Goal: Transaction & Acquisition: Purchase product/service

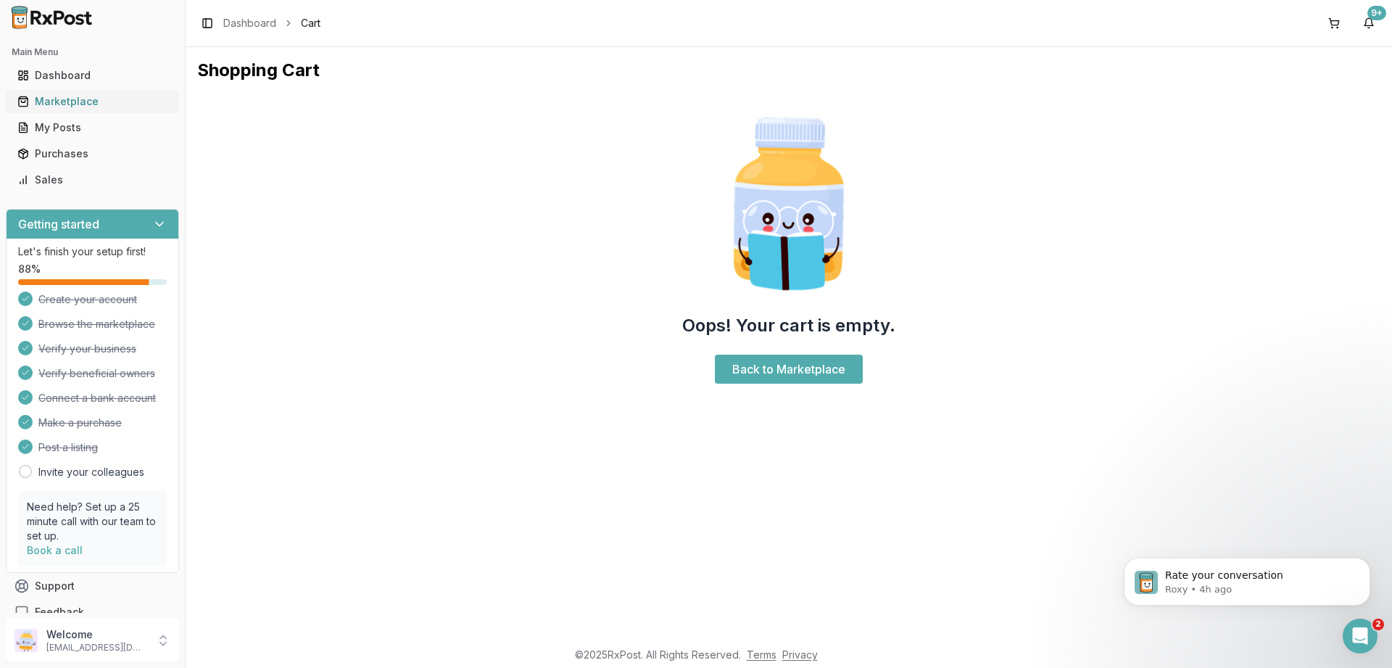
click at [65, 106] on div "Marketplace" at bounding box center [92, 101] width 150 height 15
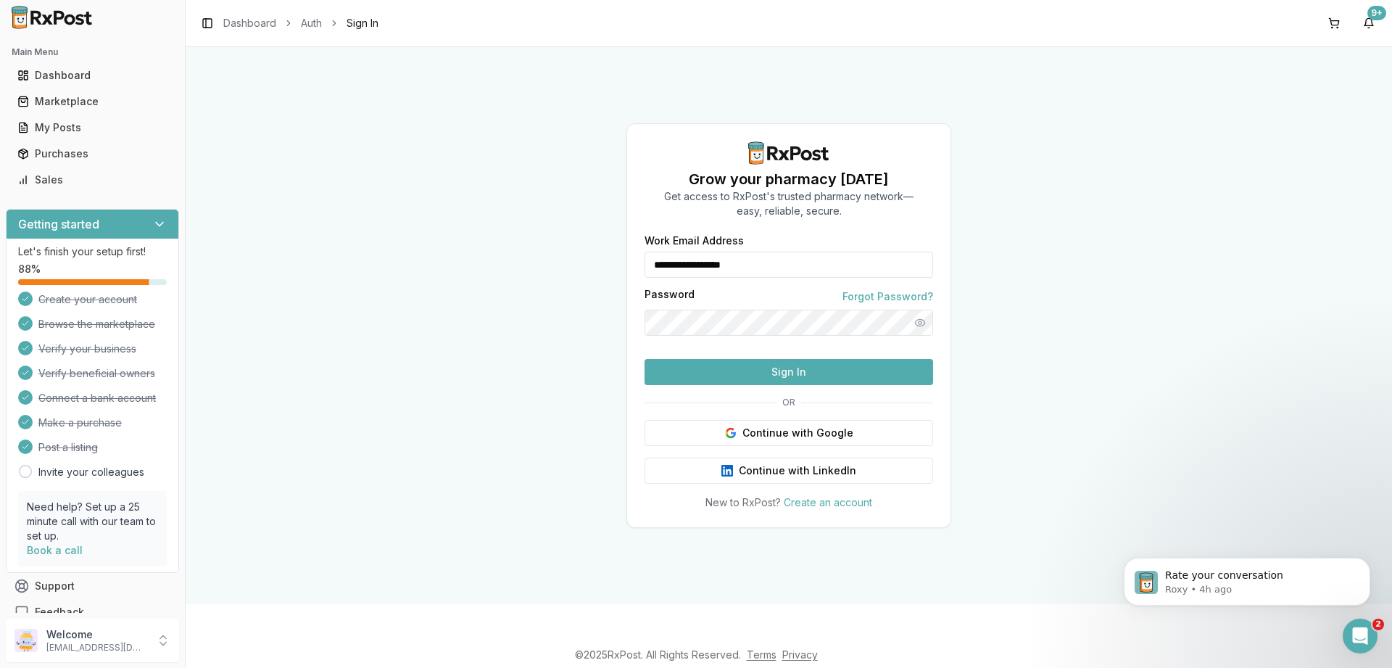
click at [793, 385] on button "Sign In" at bounding box center [789, 372] width 289 height 26
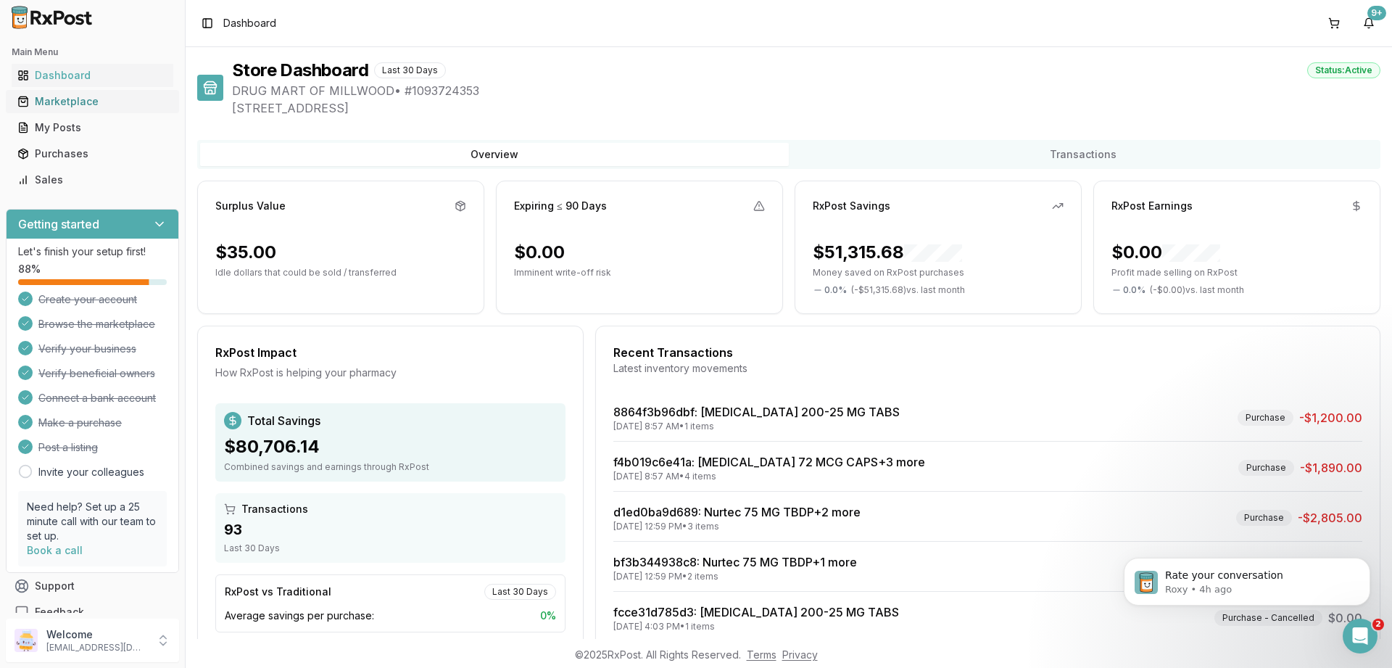
click at [72, 99] on div "Marketplace" at bounding box center [92, 101] width 150 height 15
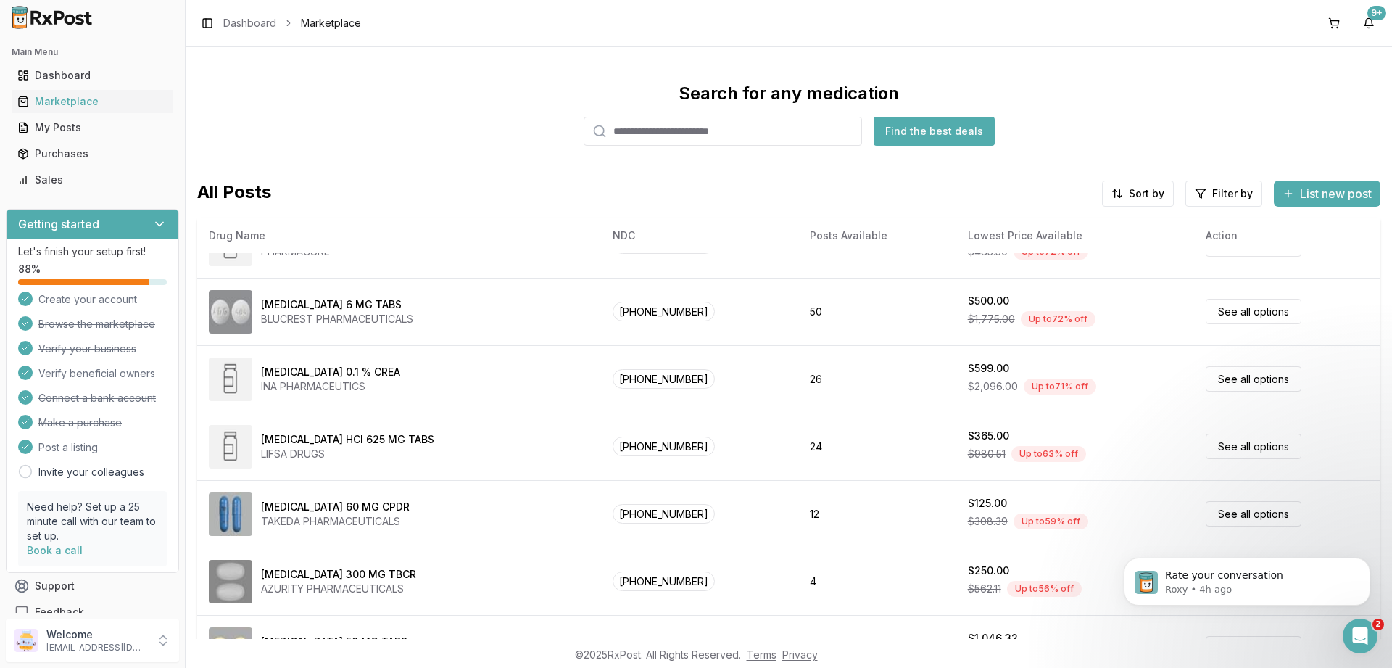
scroll to position [612, 0]
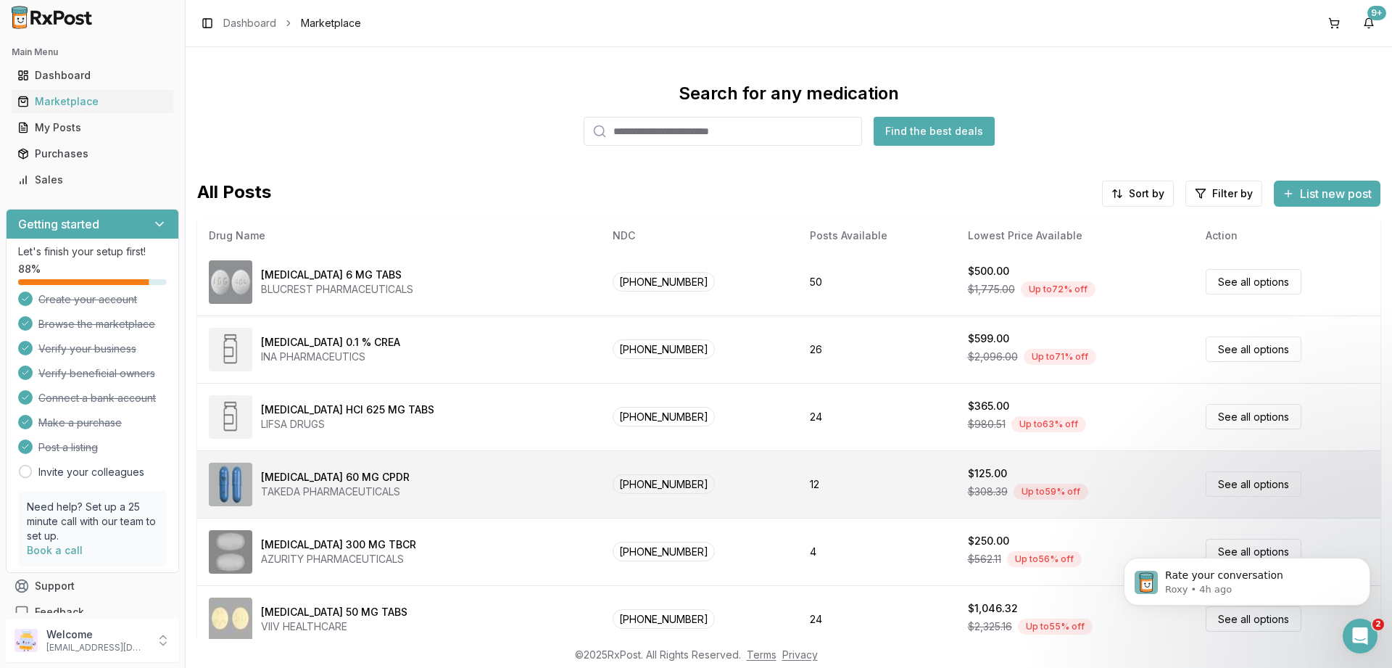
click at [1095, 479] on div "$125.00" at bounding box center [1075, 473] width 215 height 15
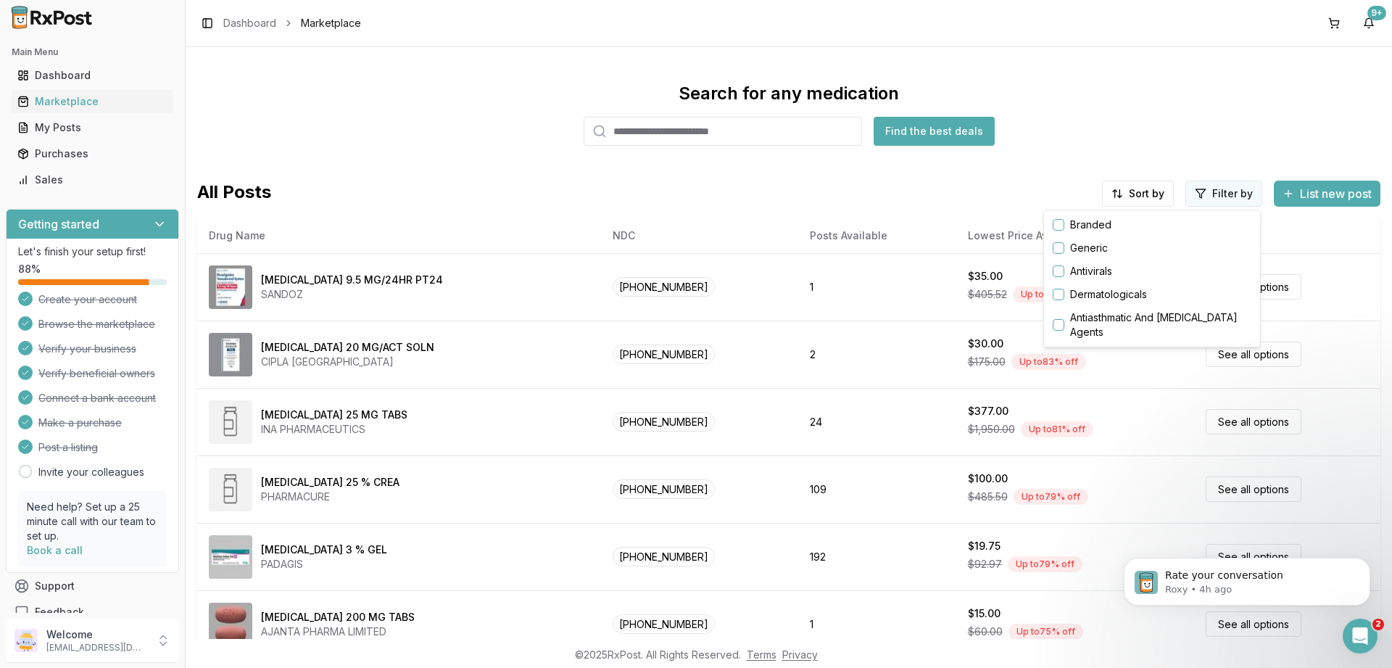
click at [1215, 196] on html "Main Menu Dashboard Marketplace My Posts Purchases Sales Getting started Let's …" at bounding box center [696, 334] width 1392 height 668
click at [1059, 228] on button "button" at bounding box center [1059, 225] width 12 height 12
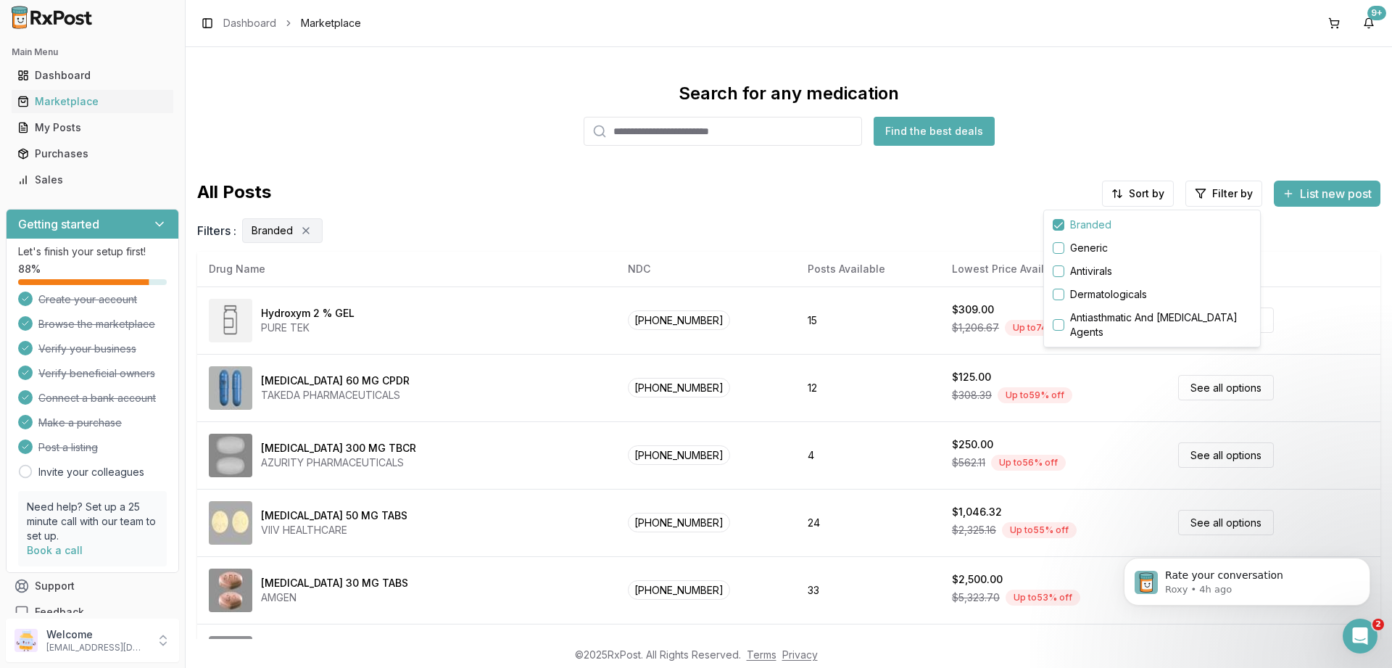
click at [1140, 192] on html "Main Menu Dashboard Marketplace My Posts Purchases Sales Getting started Let's …" at bounding box center [696, 334] width 1392 height 668
click at [1086, 226] on div "Drug Name" at bounding box center [1102, 224] width 138 height 23
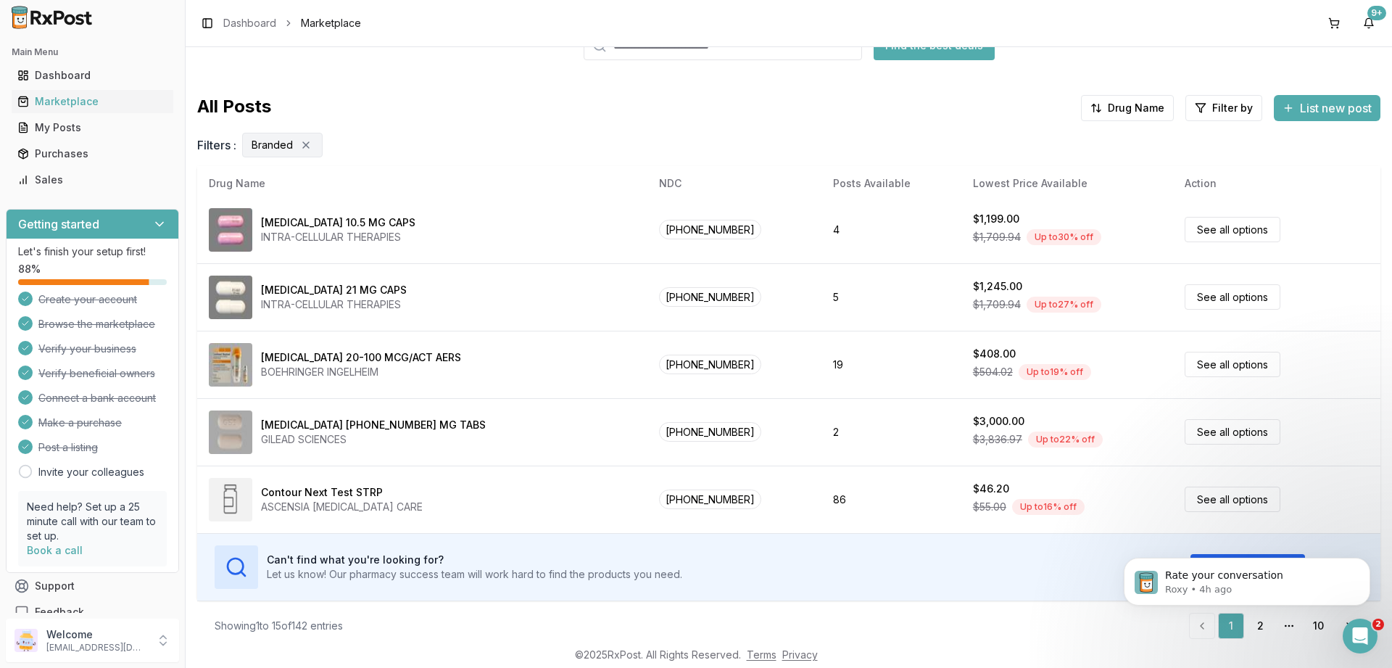
scroll to position [97, 0]
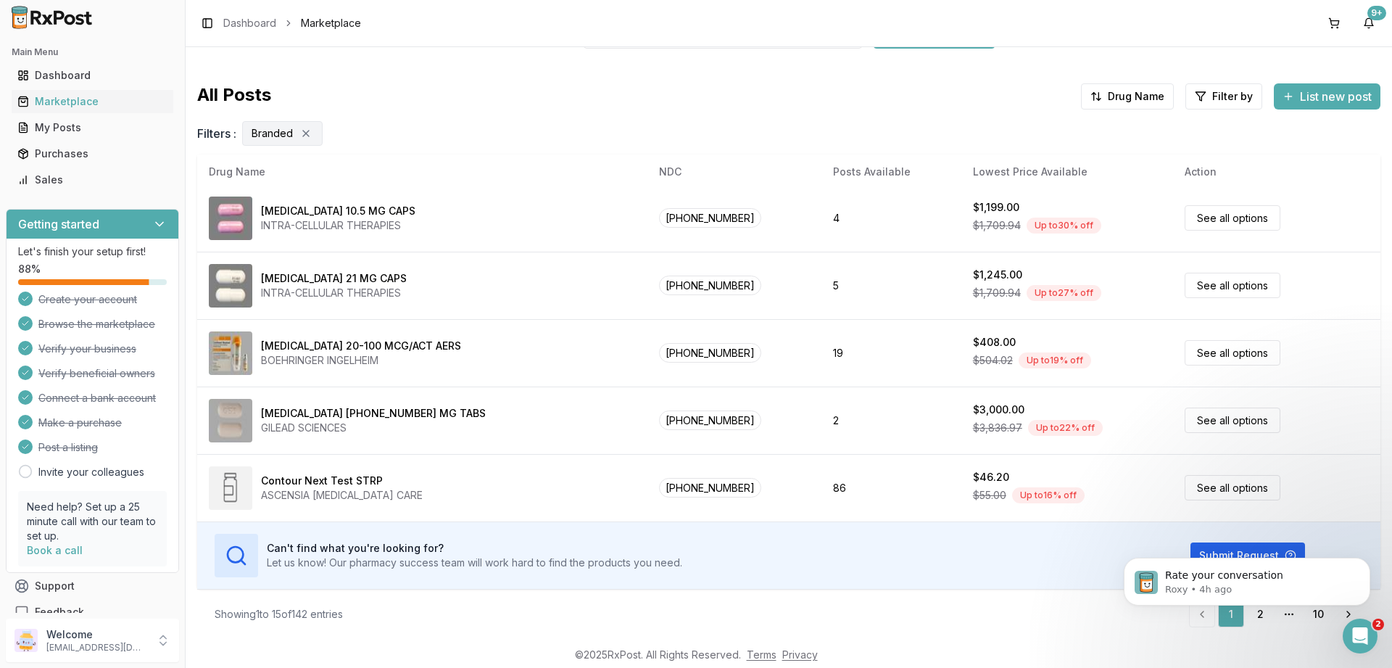
click at [1254, 533] on html "Rate your conversation Roxy • 4h ago" at bounding box center [1247, 530] width 290 height 6
click at [1250, 533] on html "Rate your conversation Roxy • 4h ago" at bounding box center [1247, 530] width 290 height 6
click at [1367, 562] on icon "Dismiss notification" at bounding box center [1365, 561] width 5 height 5
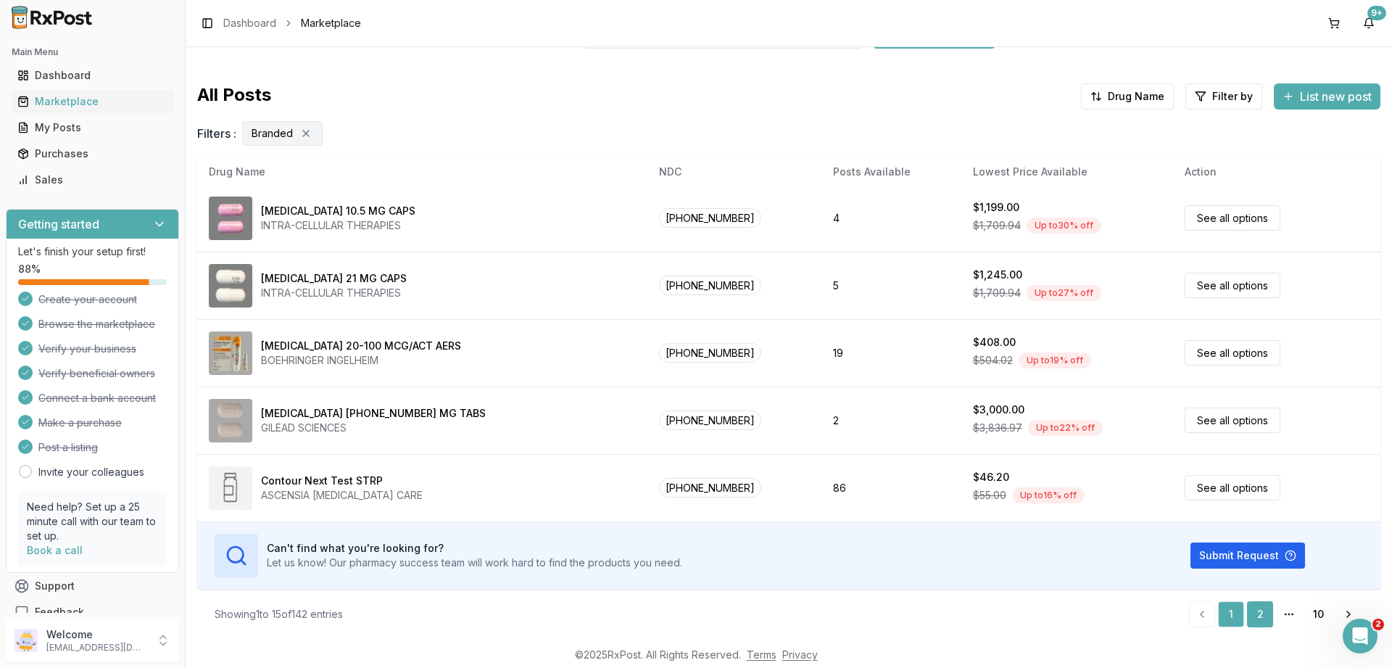
click at [1260, 611] on link "2" at bounding box center [1260, 614] width 26 height 26
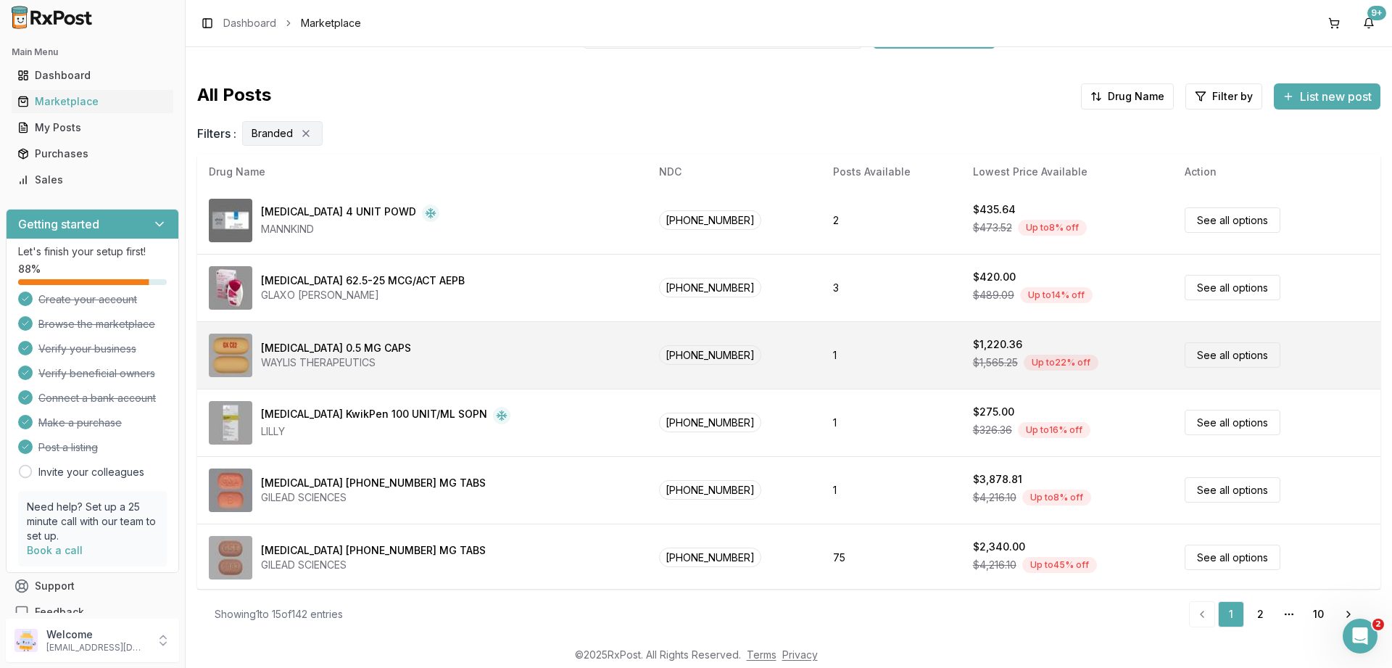
scroll to position [0, 0]
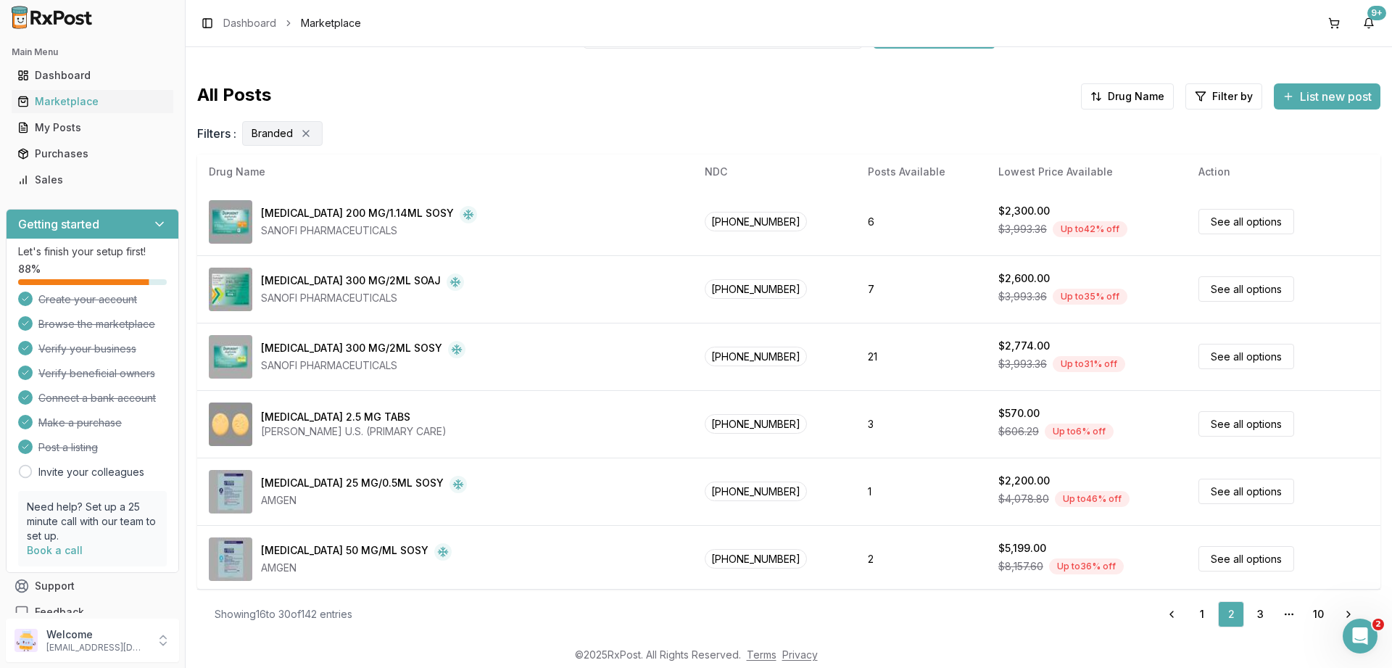
scroll to position [609, 0]
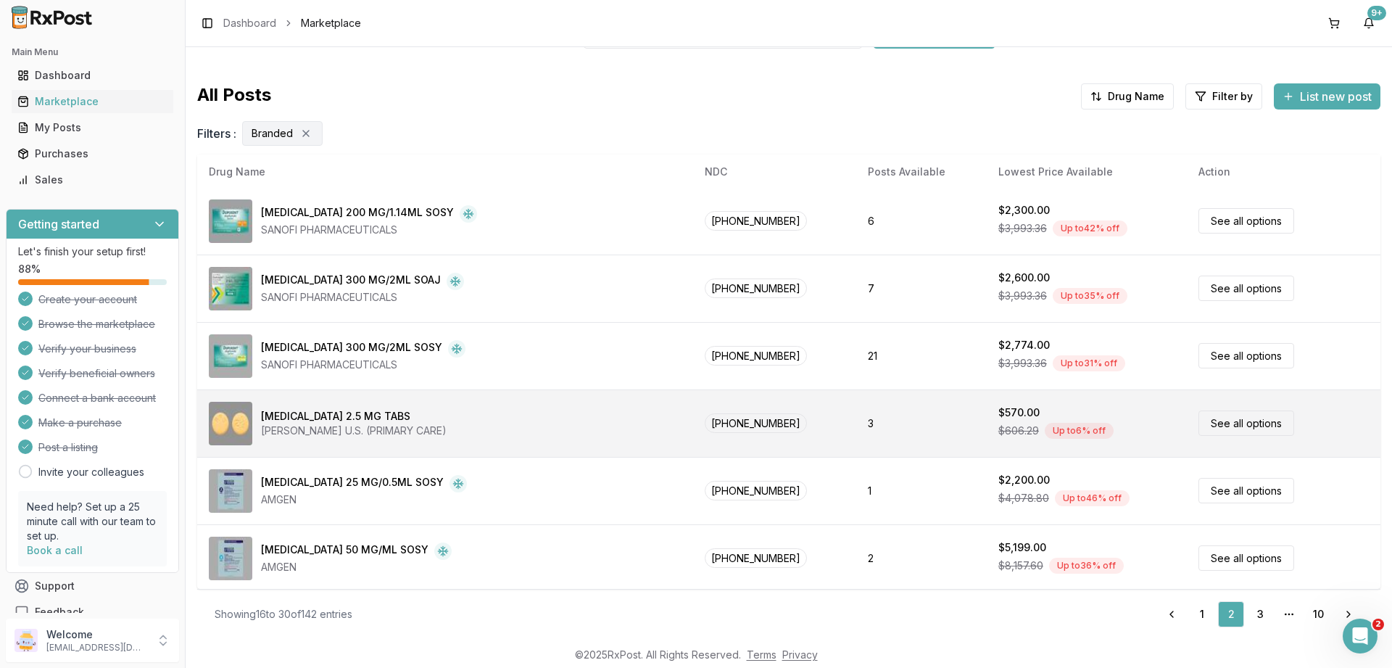
click at [1225, 423] on link "See all options" at bounding box center [1247, 422] width 96 height 25
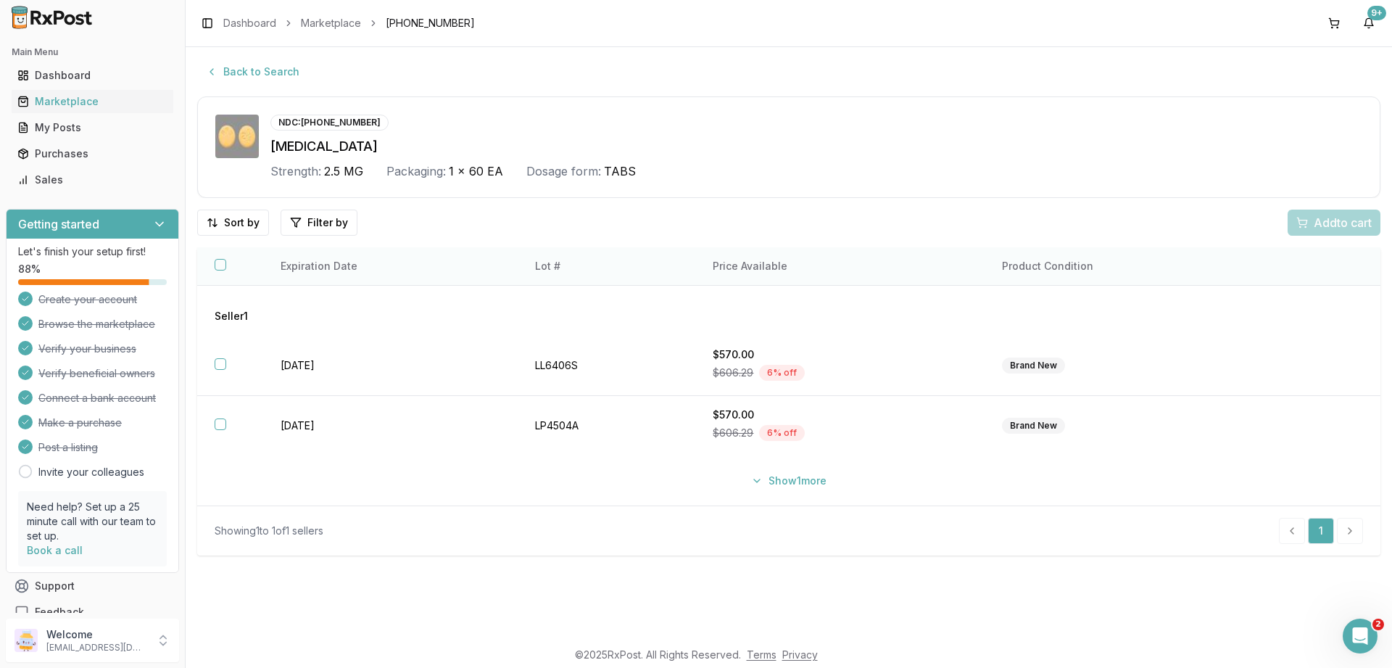
click at [219, 266] on button "button" at bounding box center [221, 265] width 12 height 12
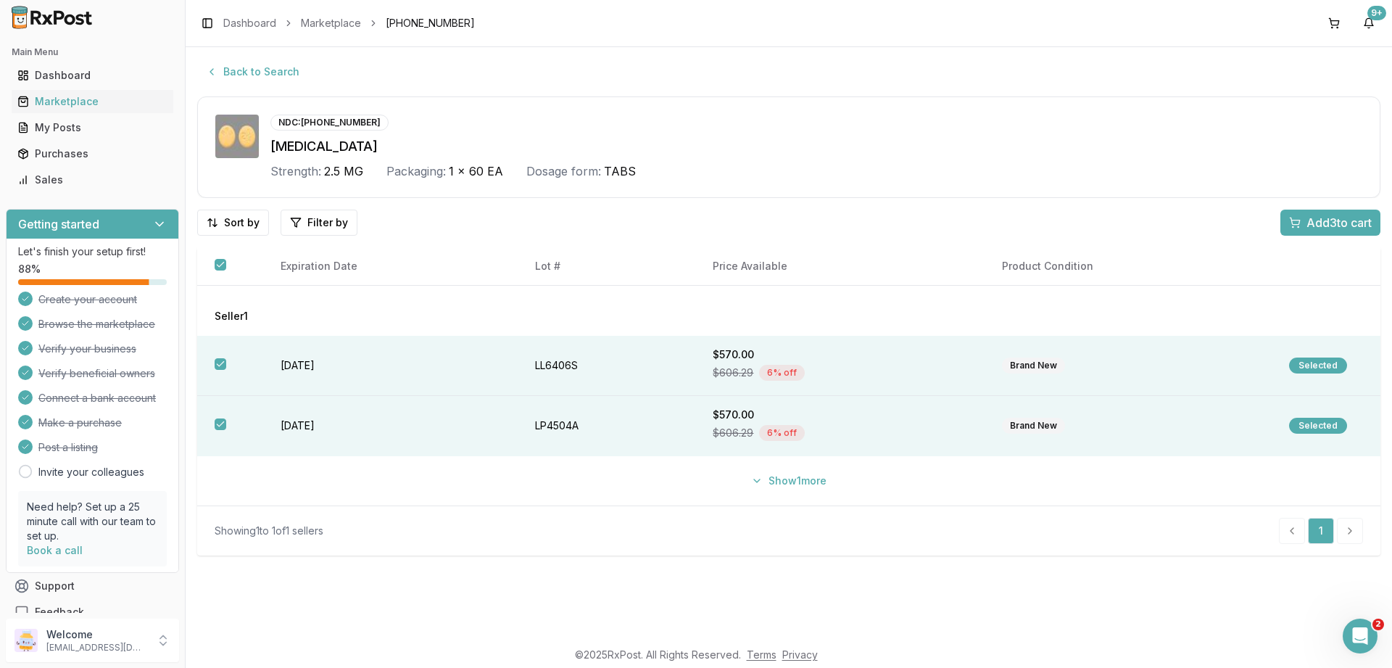
click at [1312, 220] on span "Add 3 to cart" at bounding box center [1339, 222] width 65 height 17
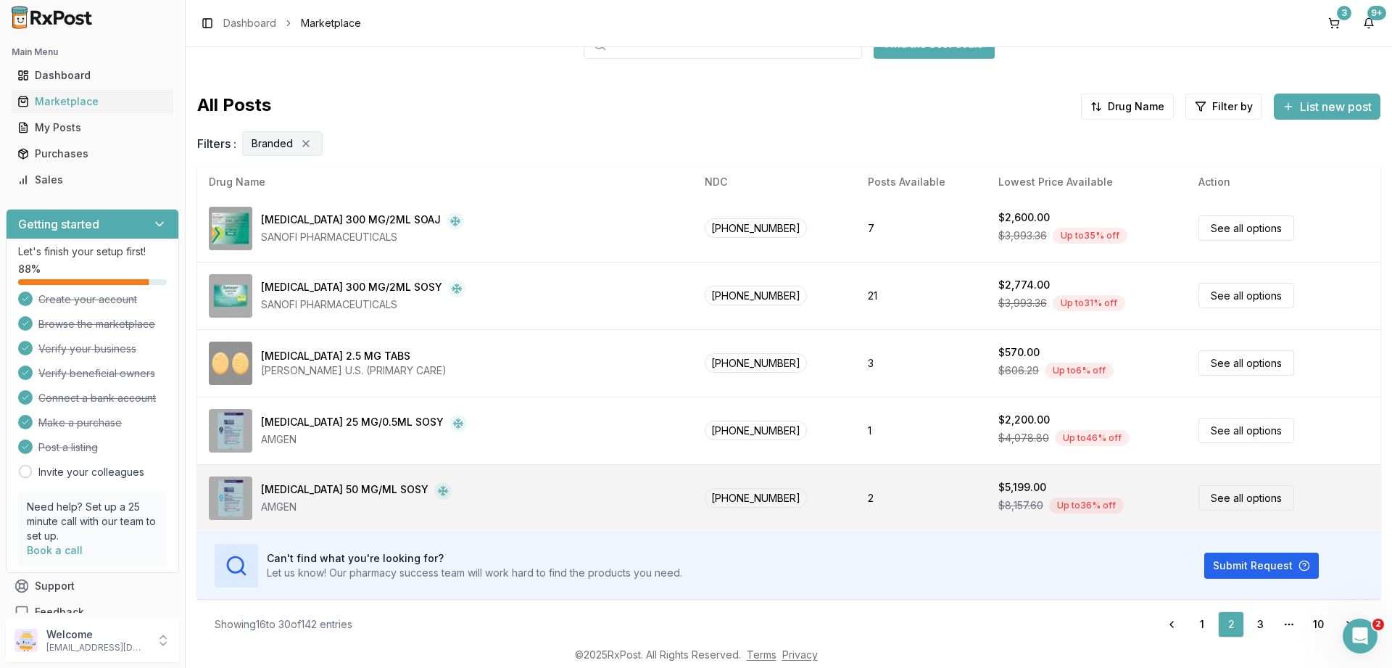
scroll to position [97, 0]
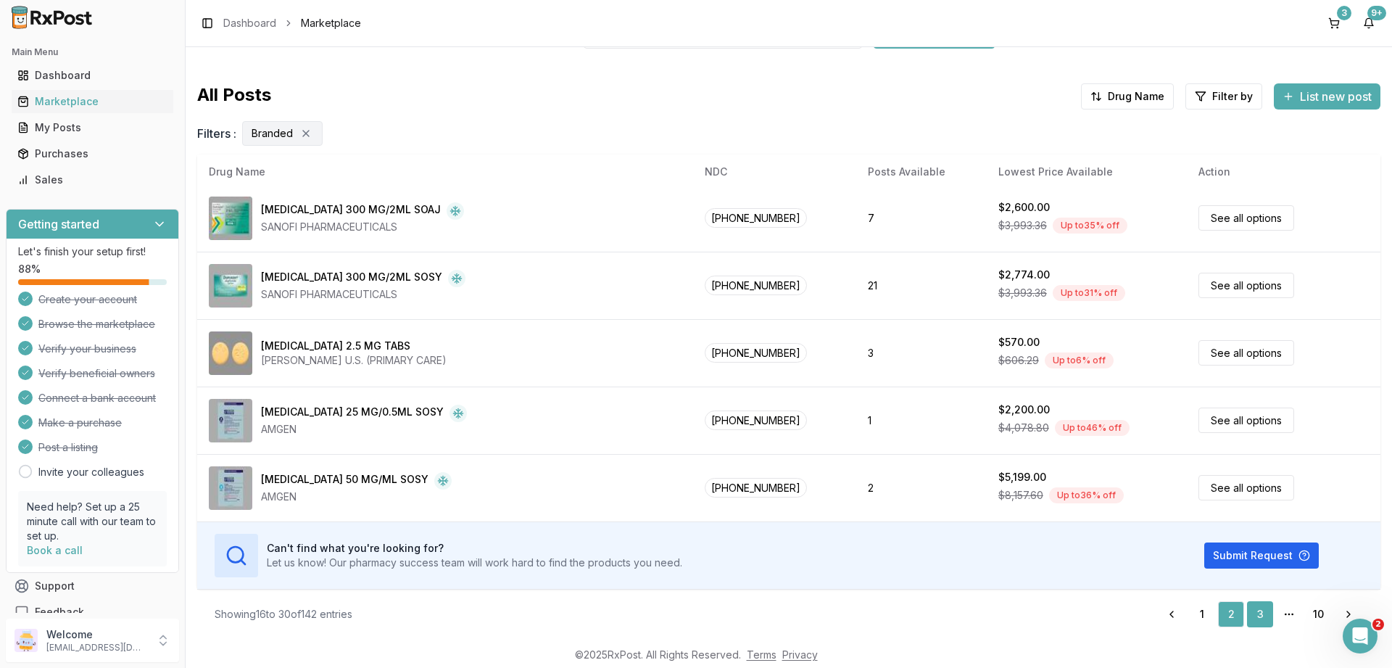
click at [1260, 613] on link "3" at bounding box center [1260, 614] width 26 height 26
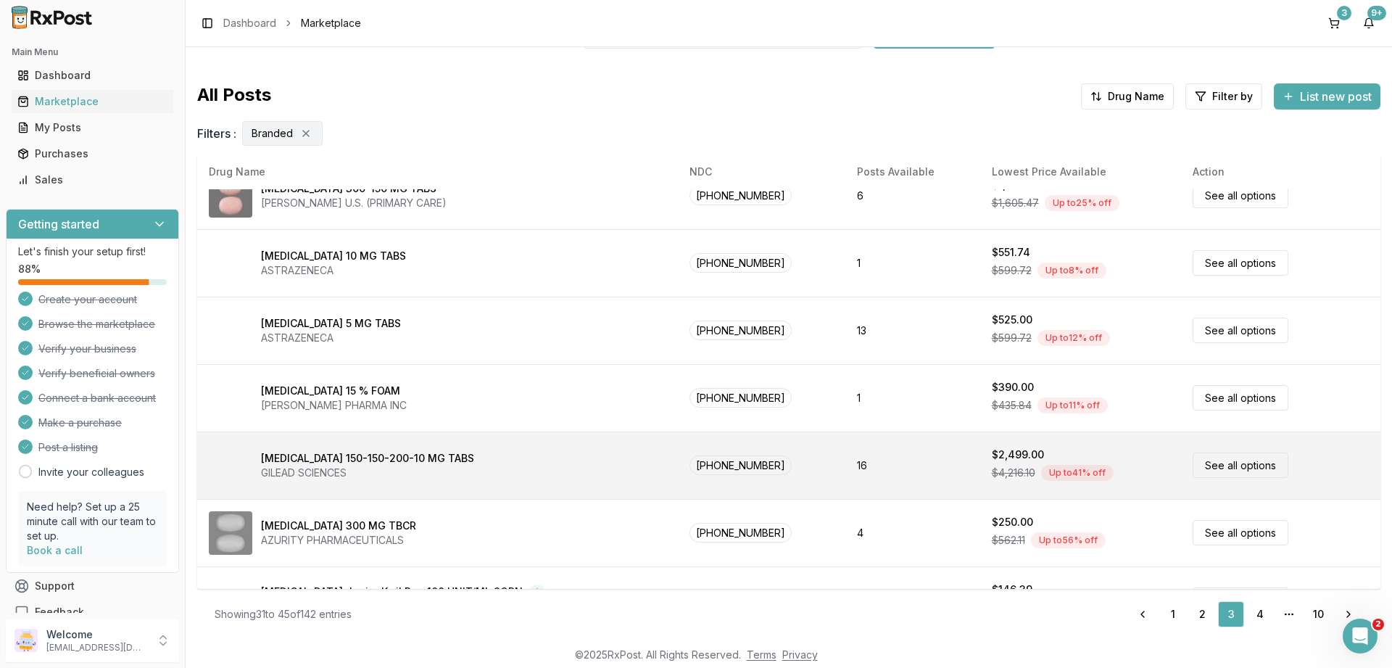
scroll to position [435, 0]
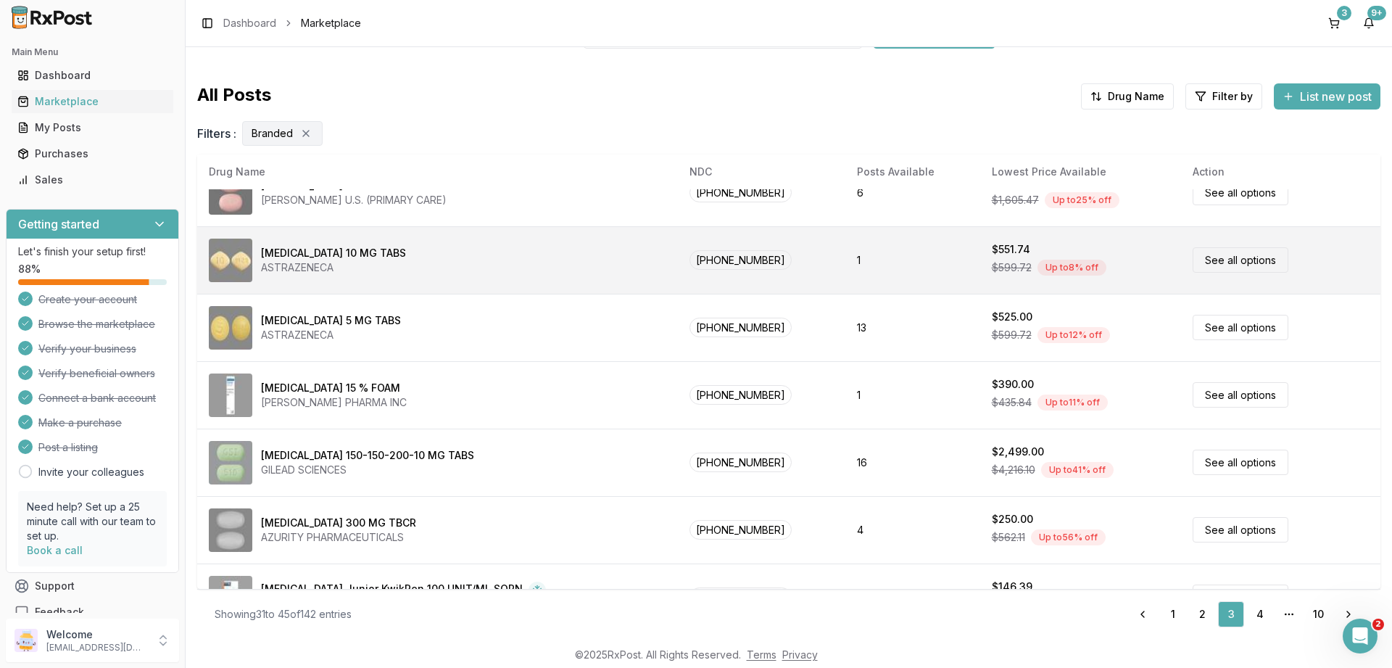
click at [1236, 254] on link "See all options" at bounding box center [1241, 259] width 96 height 25
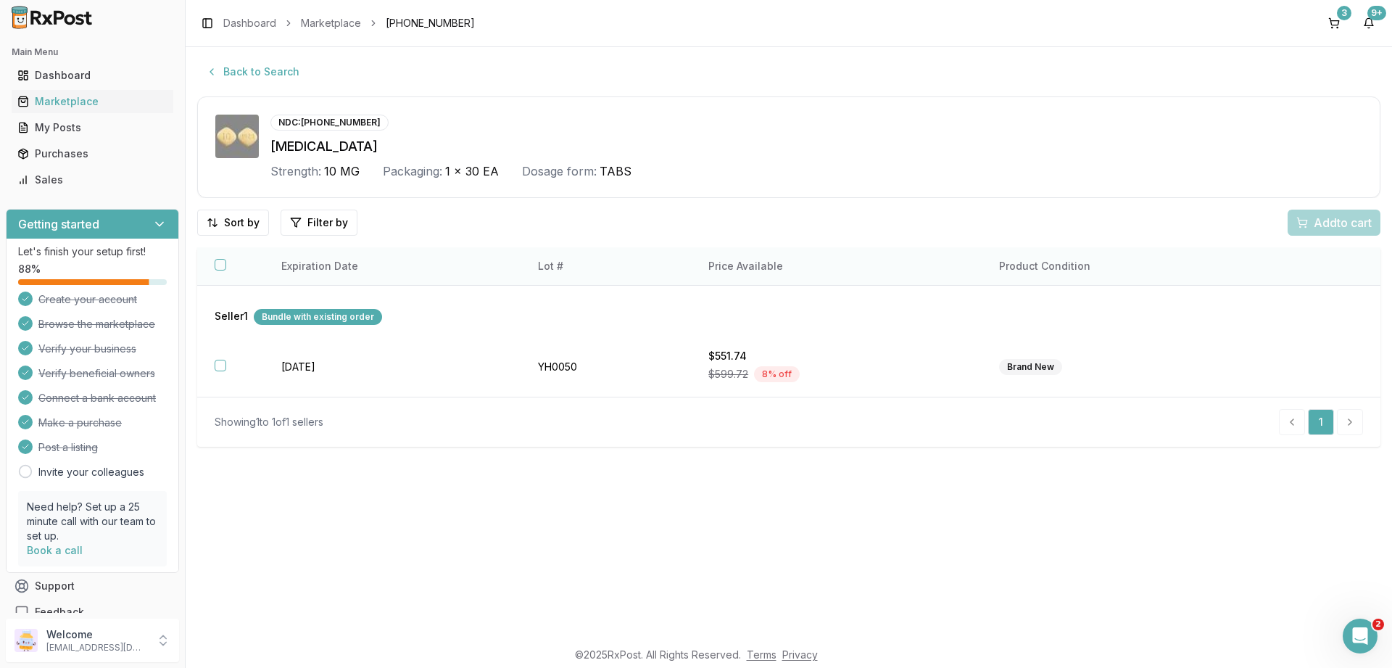
click at [220, 269] on button "button" at bounding box center [221, 265] width 12 height 12
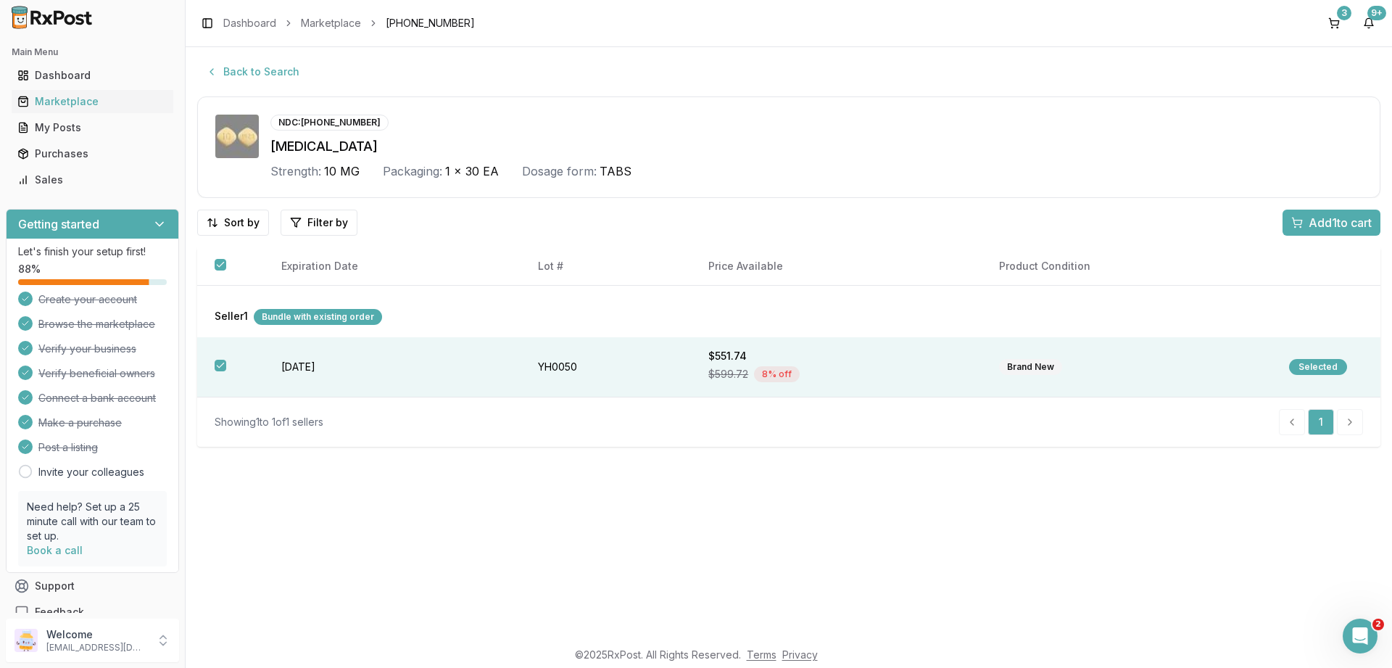
click at [1323, 218] on span "Add 1 to cart" at bounding box center [1340, 222] width 63 height 17
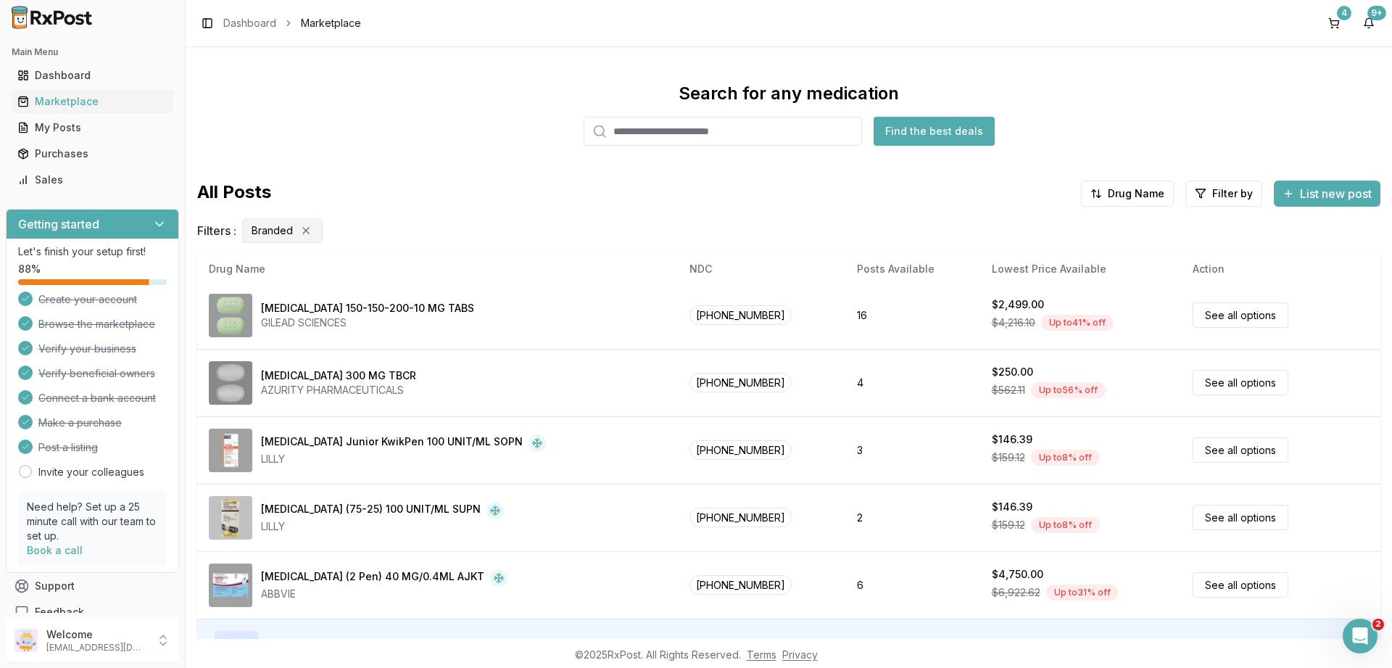
scroll to position [97, 0]
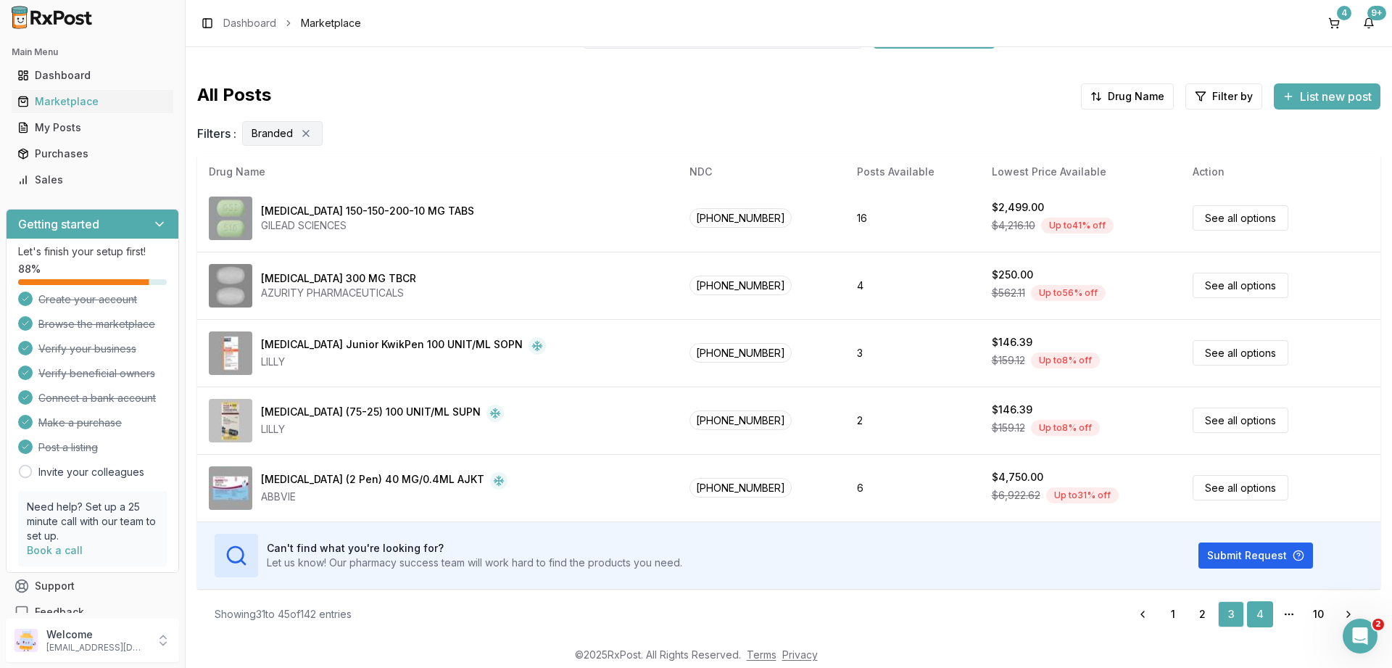
click at [1259, 616] on link "4" at bounding box center [1260, 614] width 26 height 26
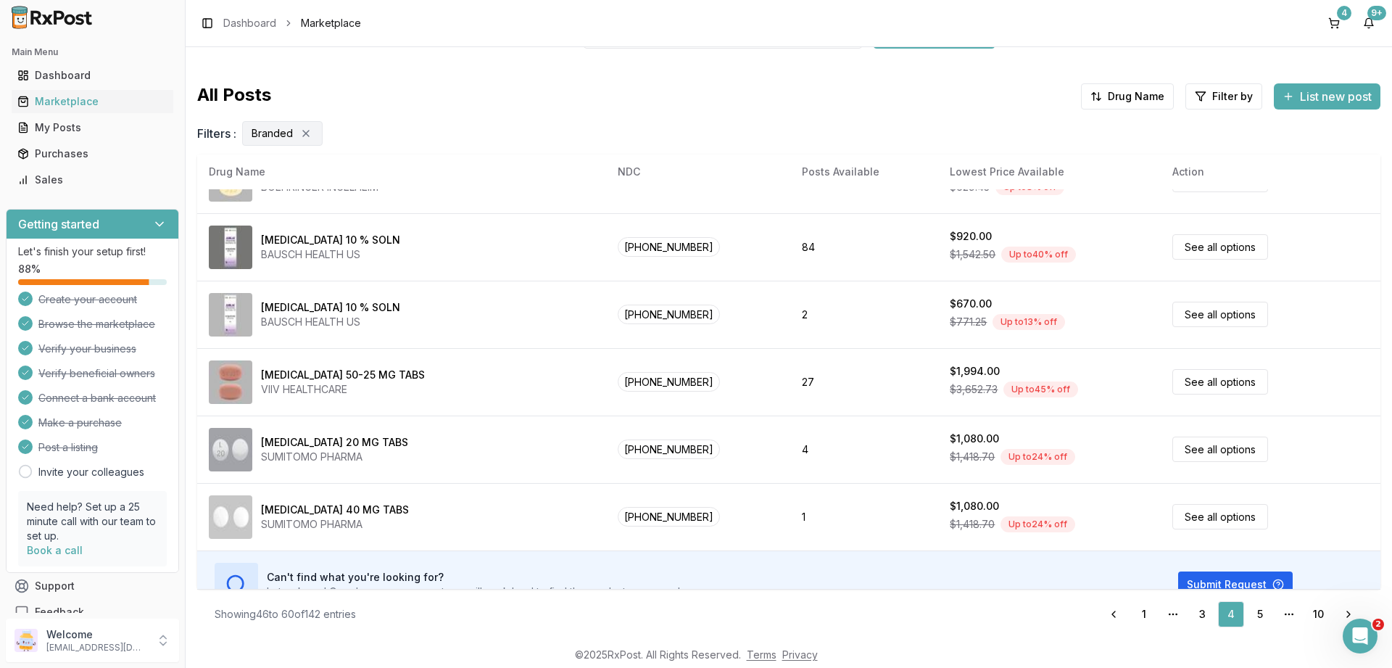
scroll to position [679, 0]
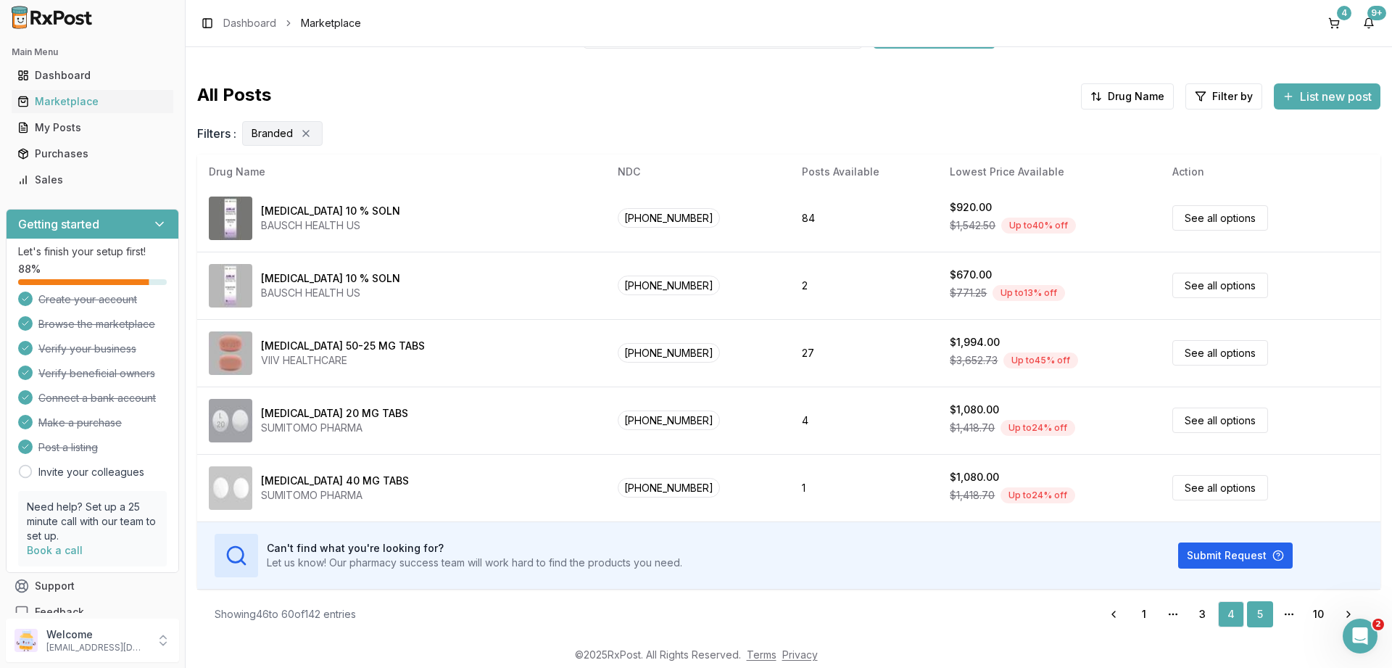
click at [1255, 613] on link "5" at bounding box center [1260, 614] width 26 height 26
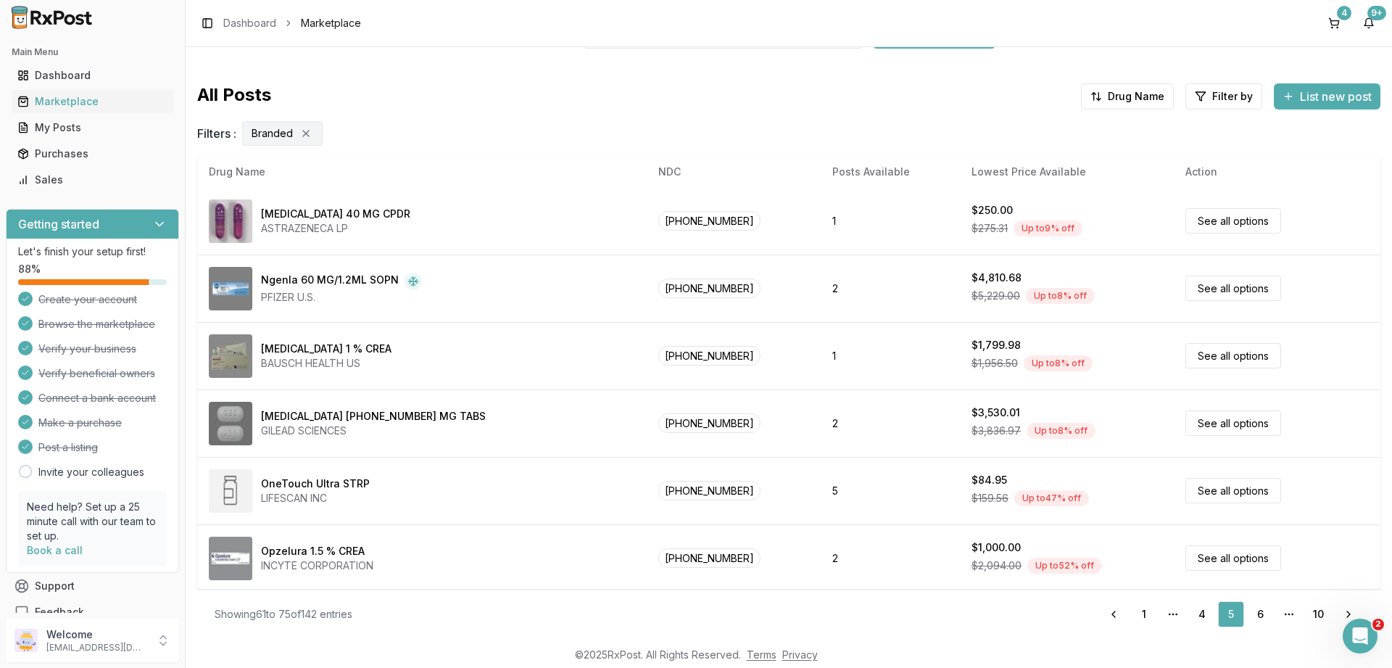
scroll to position [679, 0]
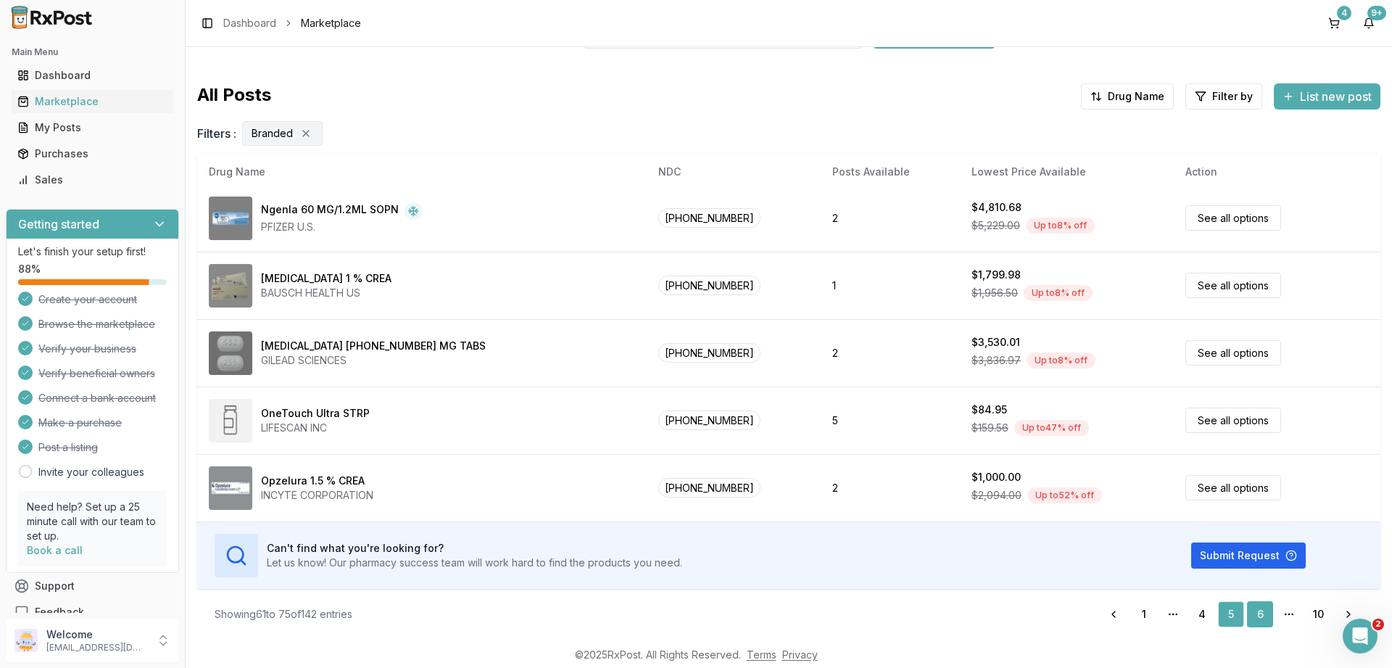
click at [1263, 612] on link "6" at bounding box center [1260, 614] width 26 height 26
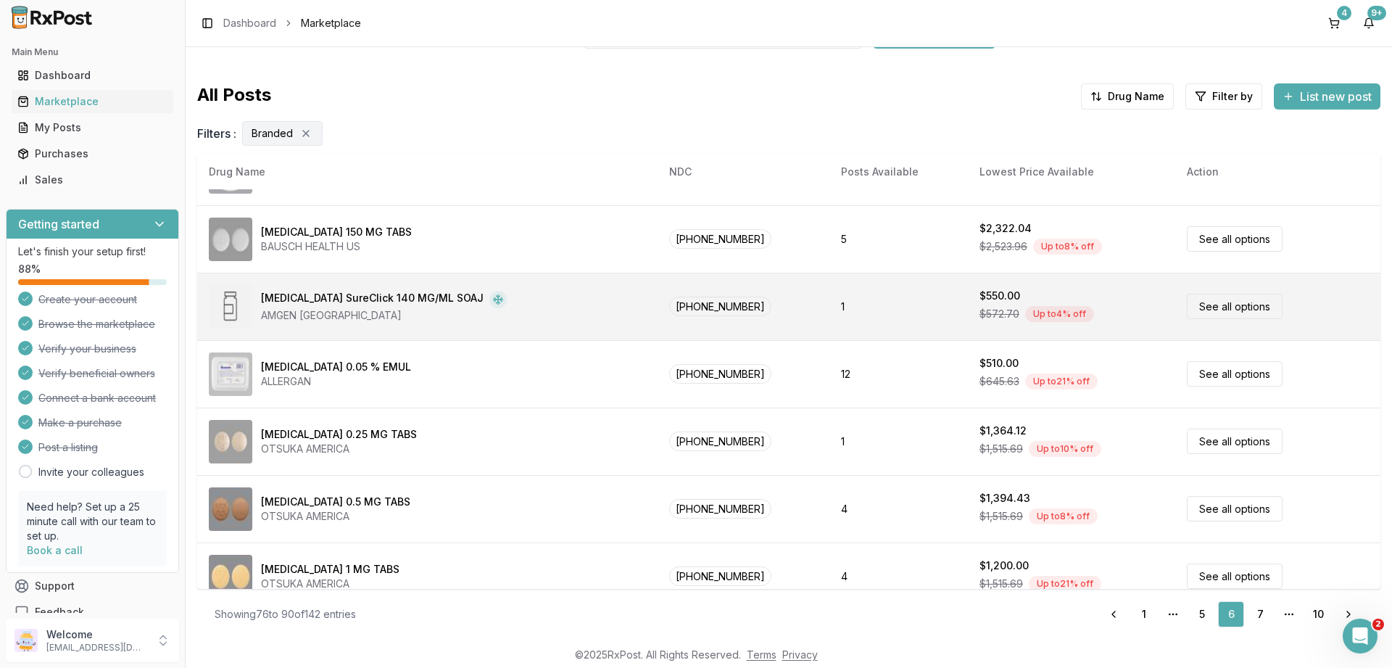
scroll to position [679, 0]
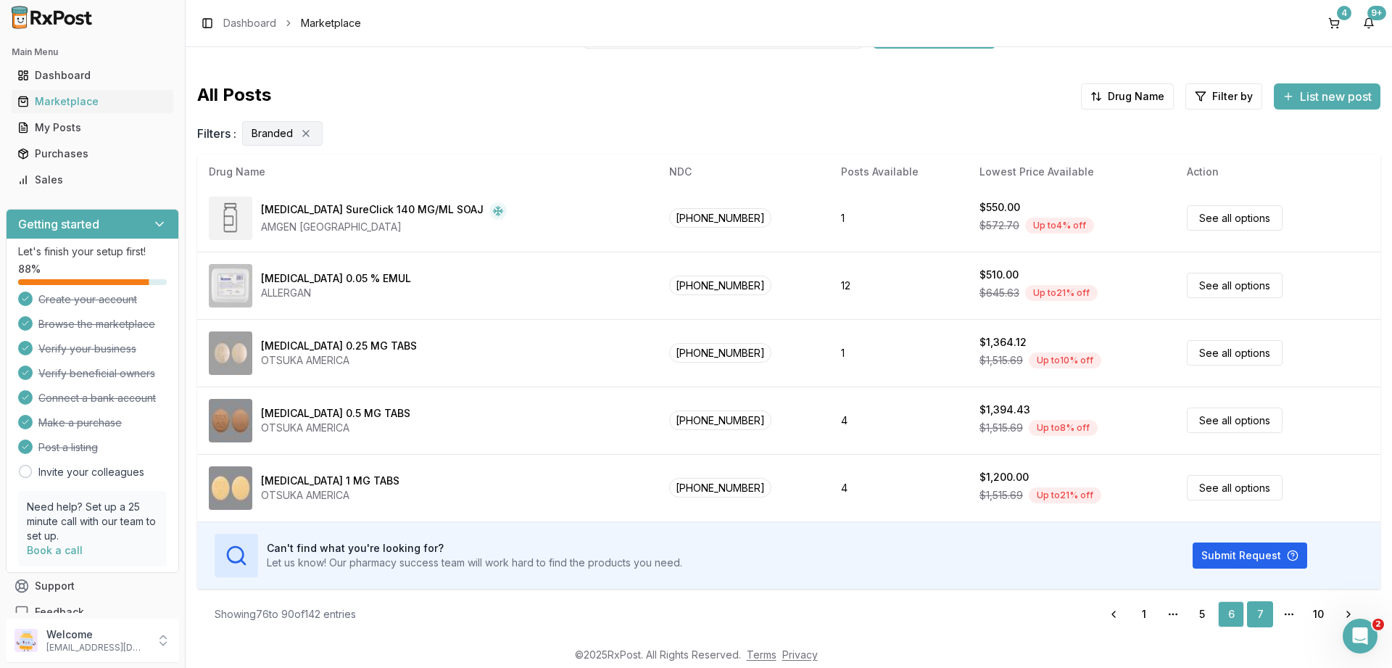
click at [1264, 611] on link "7" at bounding box center [1260, 614] width 26 height 26
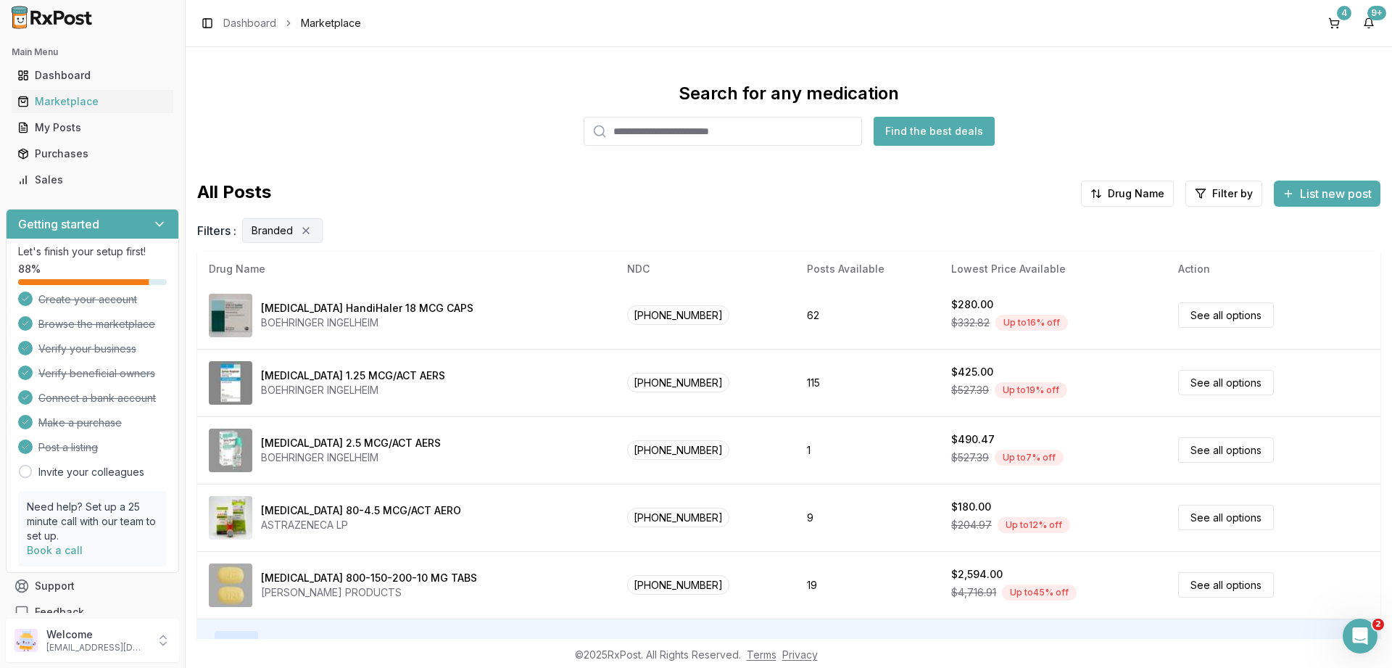
scroll to position [97, 0]
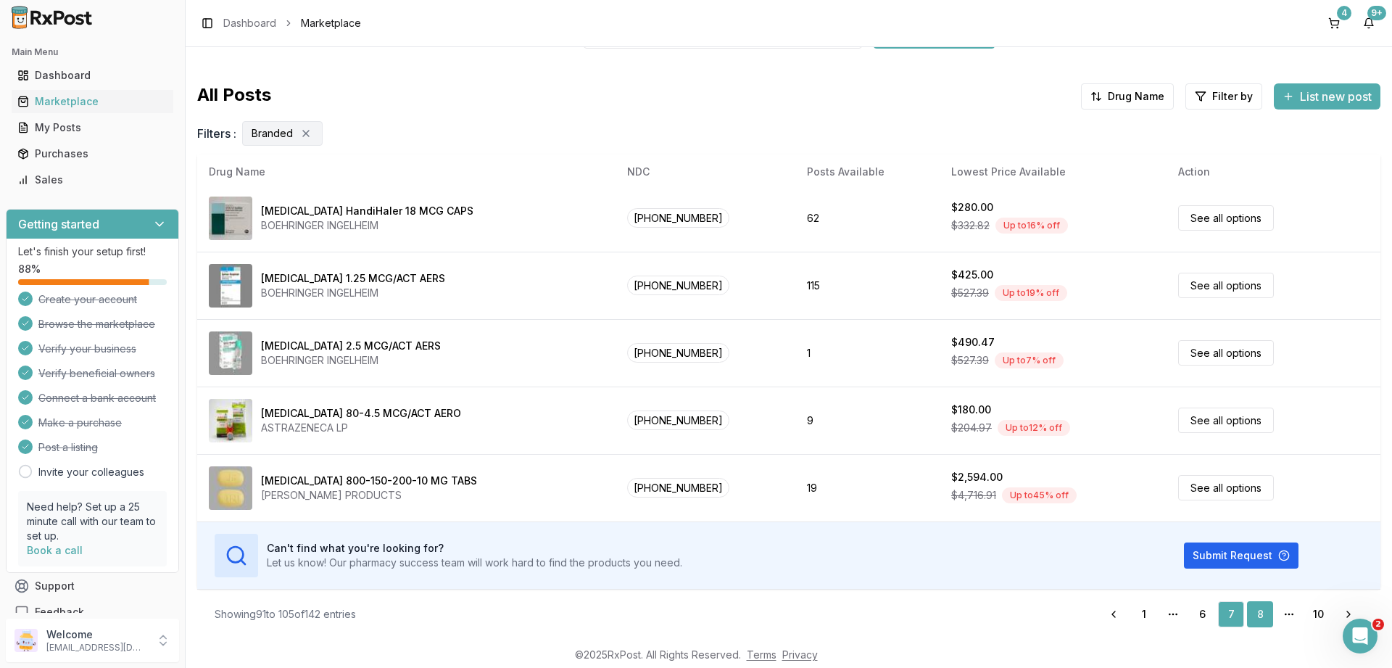
click at [1259, 607] on link "8" at bounding box center [1260, 614] width 26 height 26
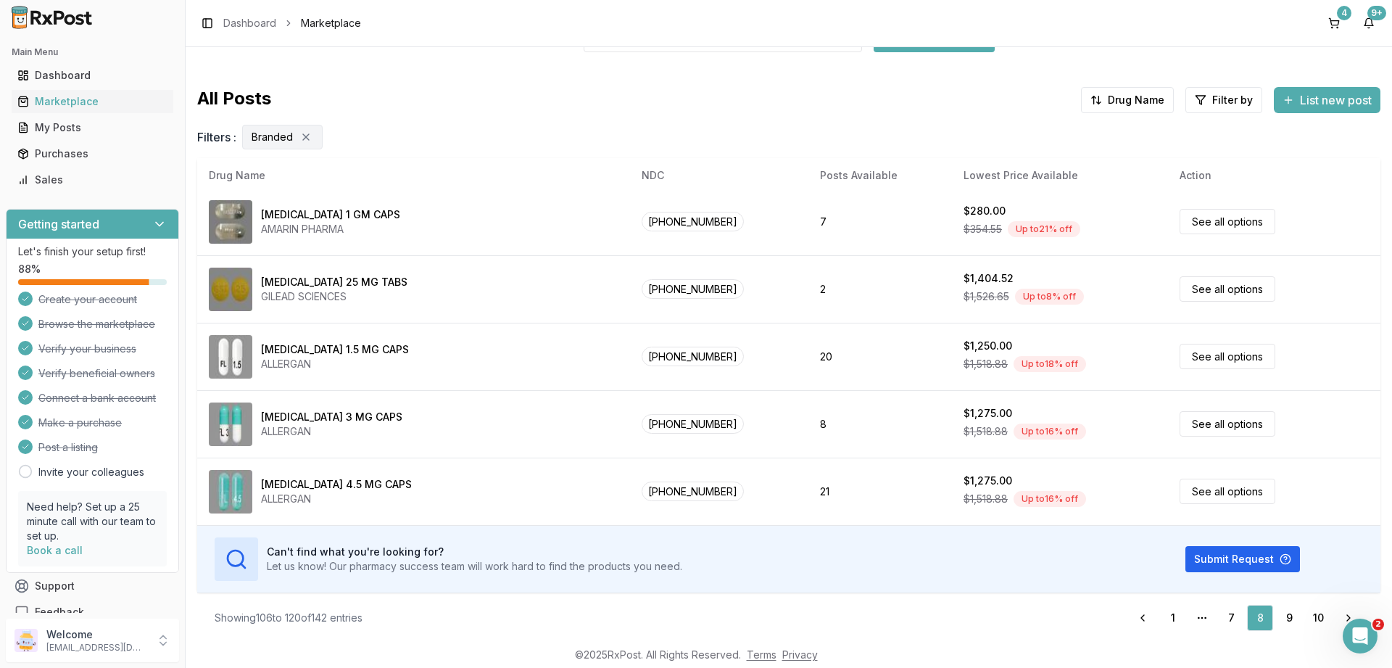
scroll to position [97, 0]
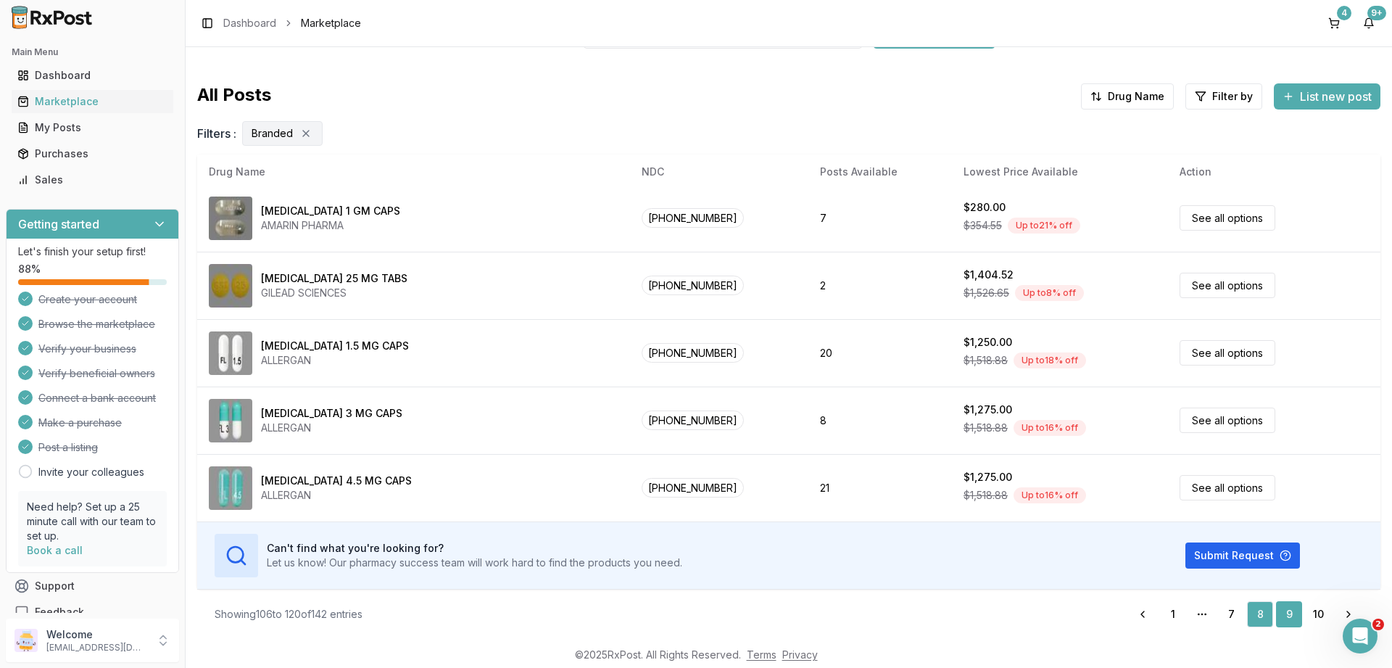
click at [1286, 608] on link "9" at bounding box center [1289, 614] width 26 height 26
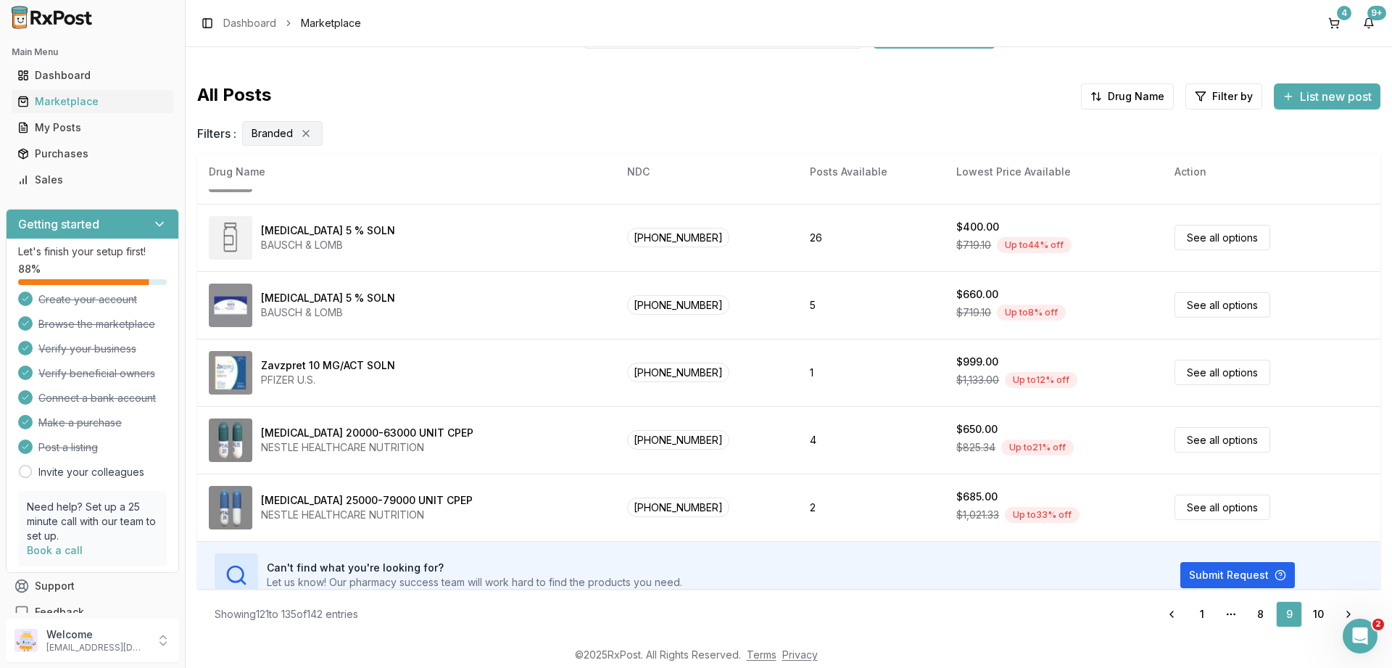
scroll to position [679, 0]
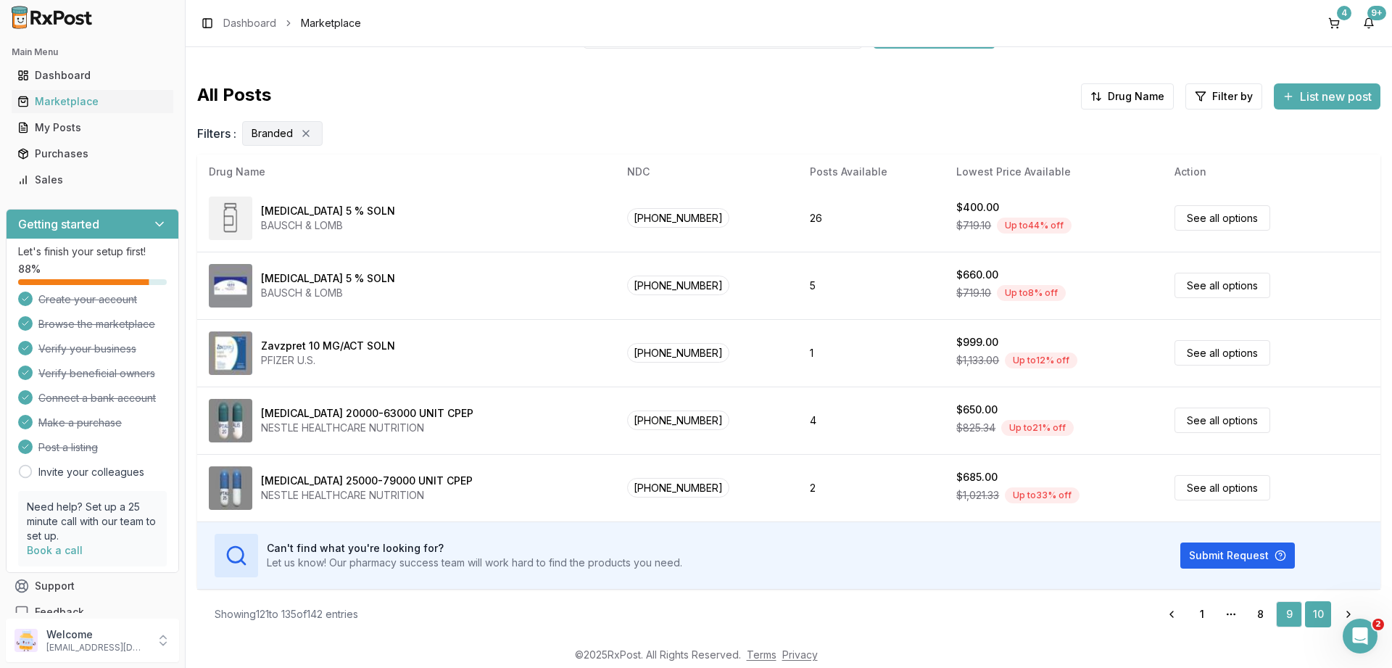
click at [1325, 611] on link "10" at bounding box center [1318, 614] width 26 height 26
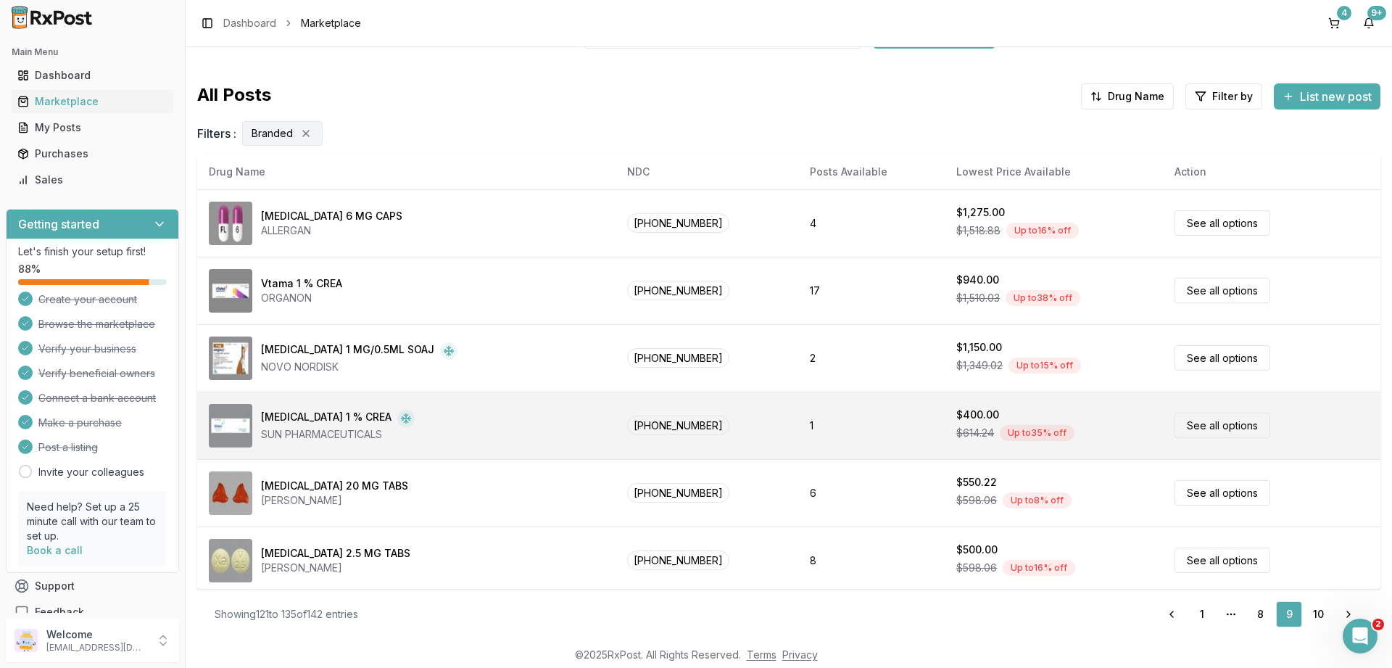
scroll to position [10, 0]
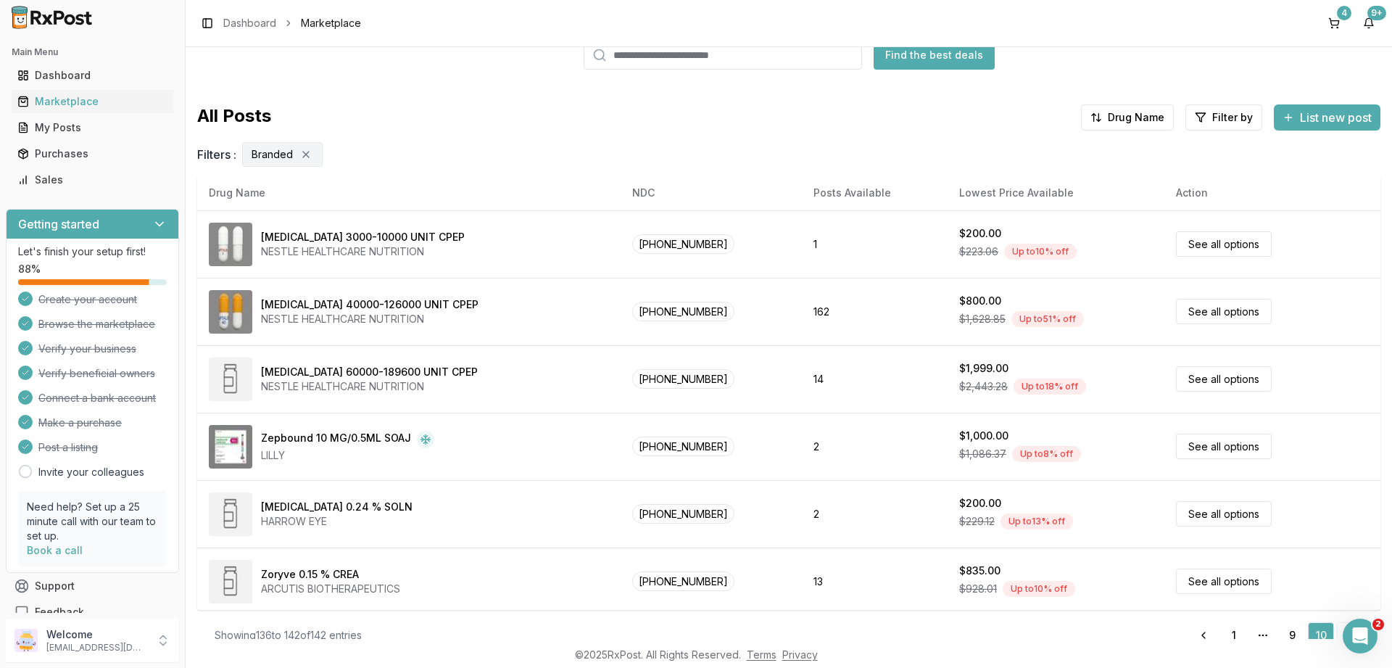
scroll to position [97, 0]
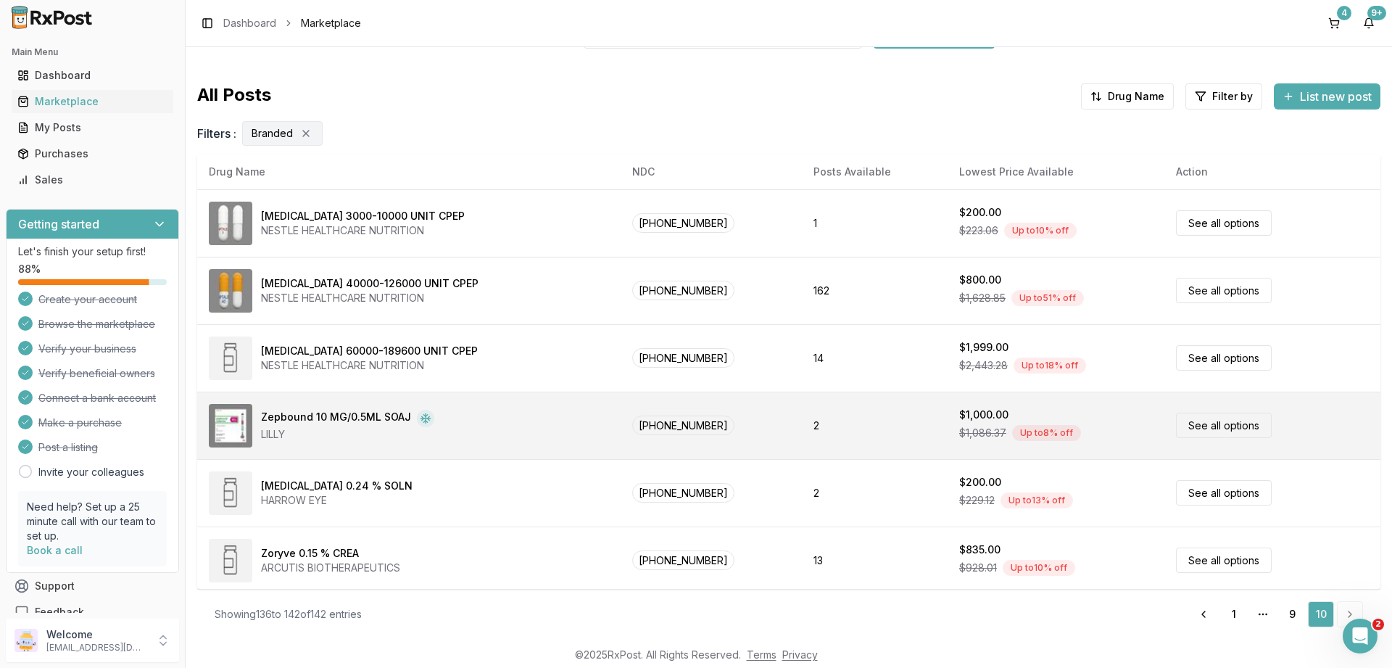
click at [1199, 422] on link "See all options" at bounding box center [1224, 425] width 96 height 25
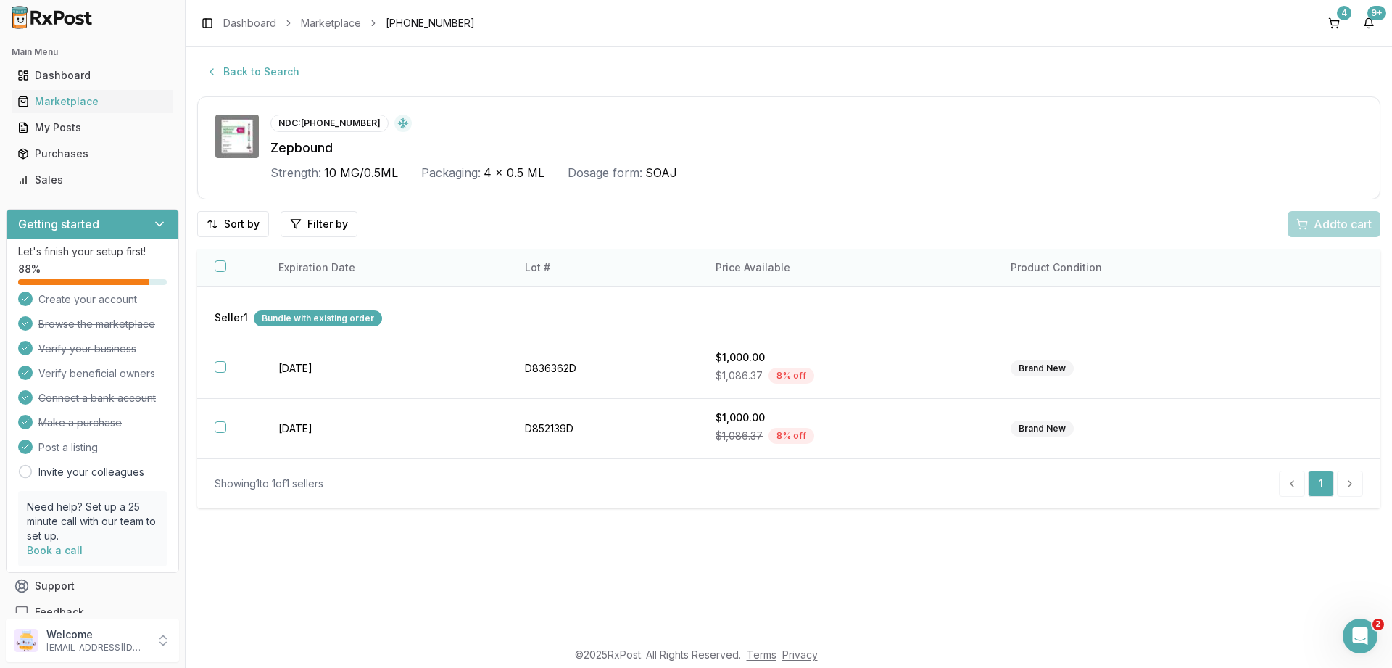
click at [222, 266] on button "button" at bounding box center [221, 266] width 12 height 12
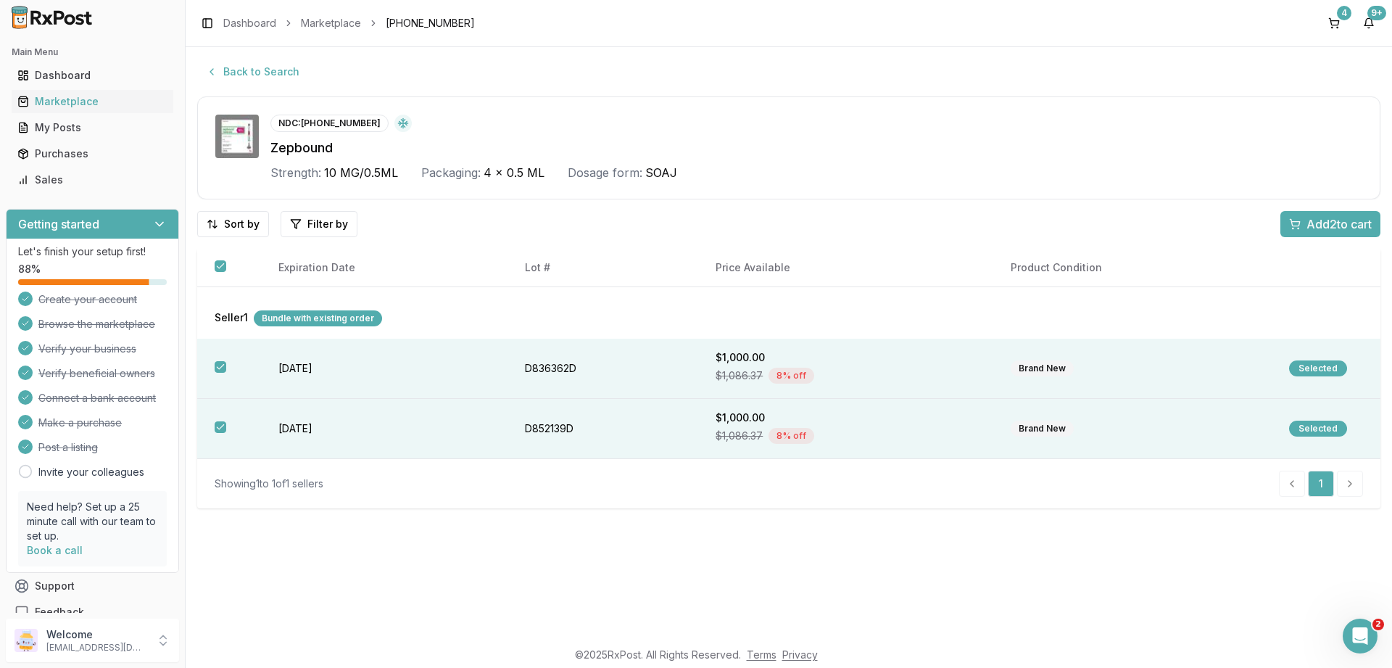
click at [1326, 223] on span "Add 2 to cart" at bounding box center [1339, 223] width 65 height 17
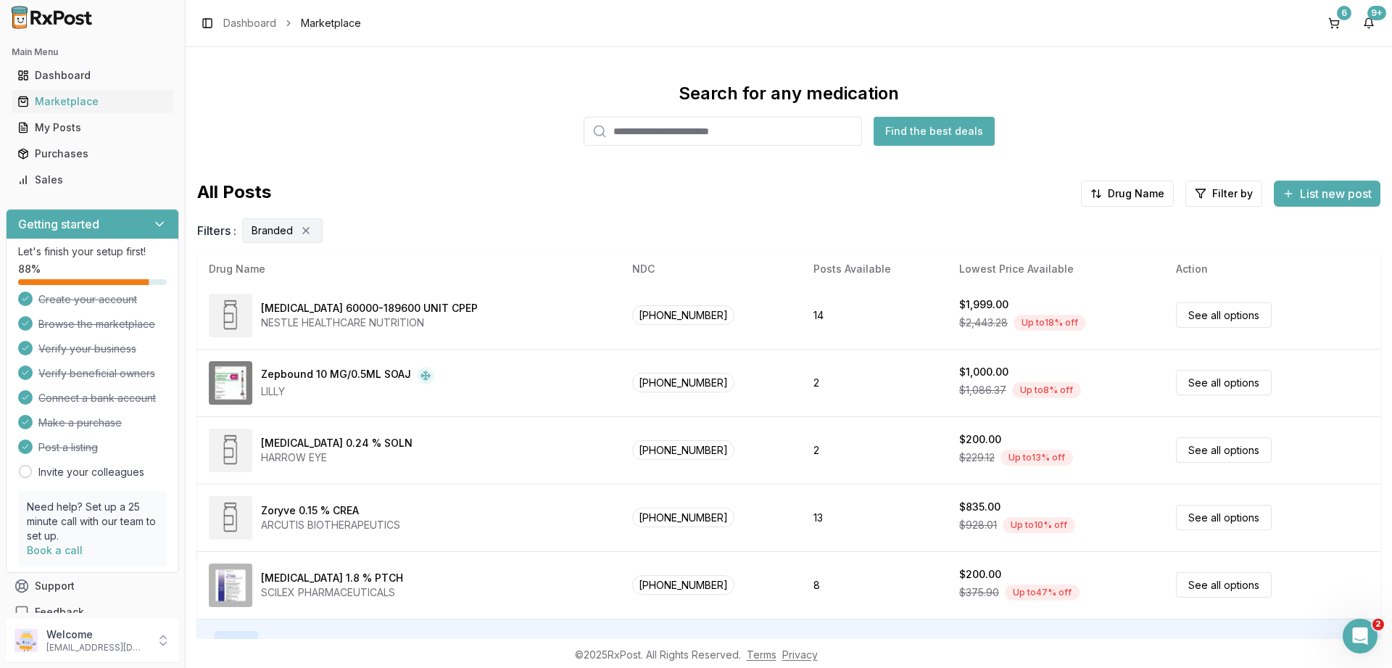
scroll to position [97, 0]
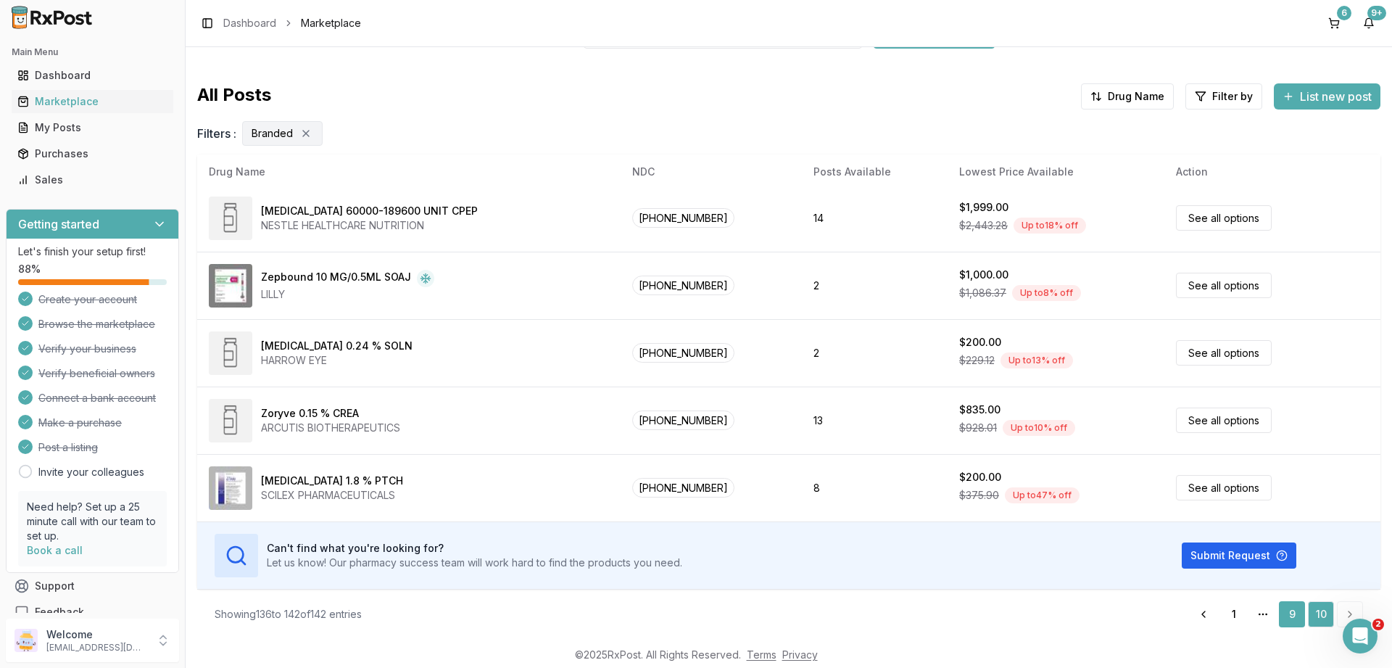
click at [1297, 616] on link "9" at bounding box center [1292, 614] width 26 height 26
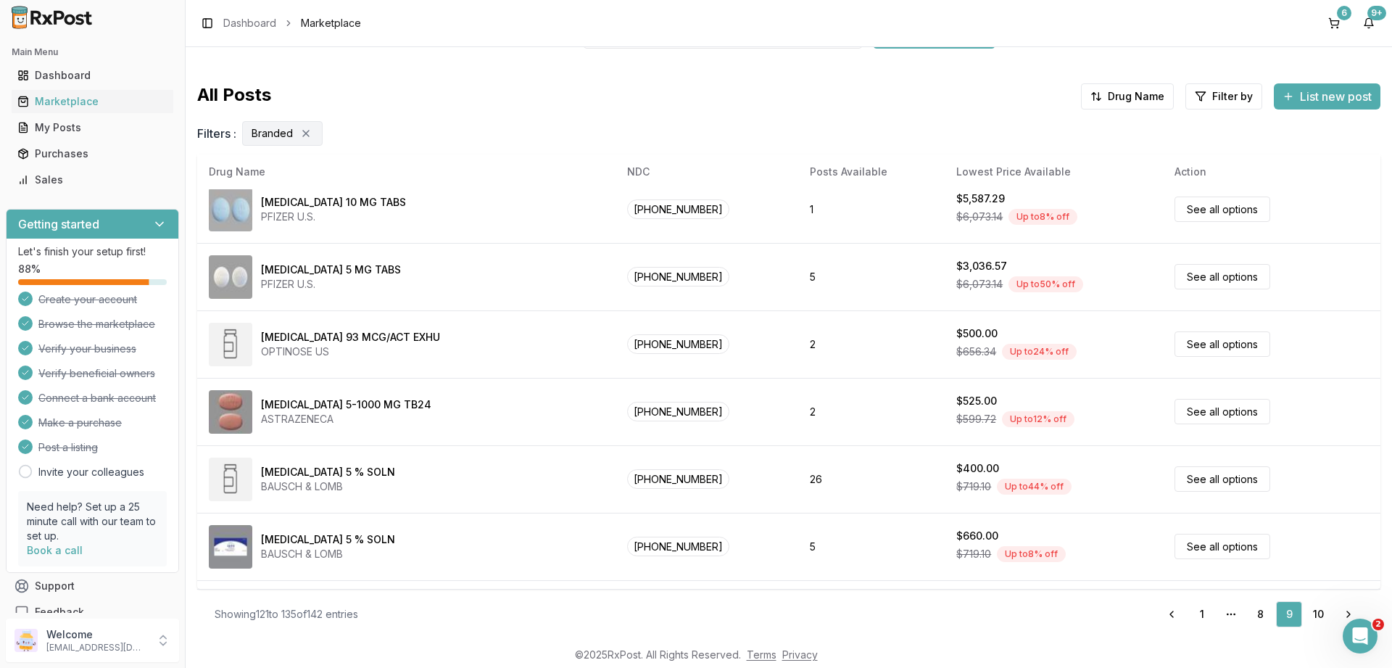
scroll to position [70, 0]
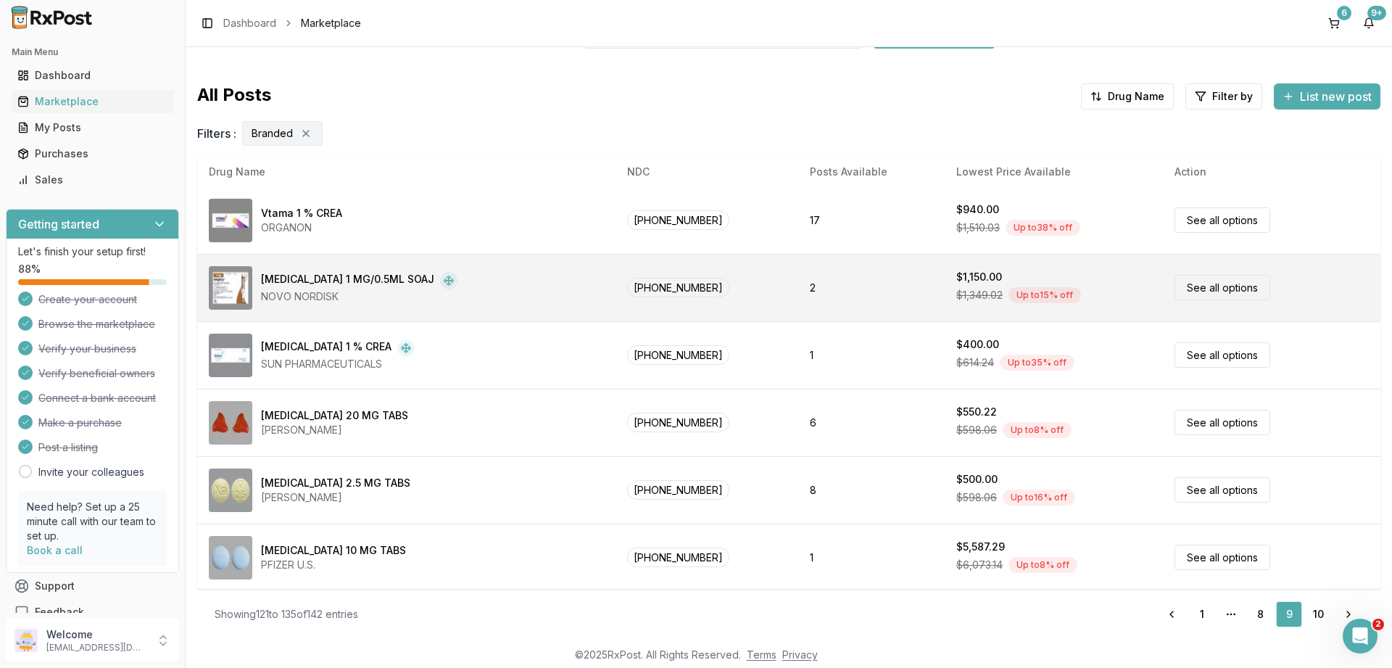
click at [1191, 286] on link "See all options" at bounding box center [1223, 287] width 96 height 25
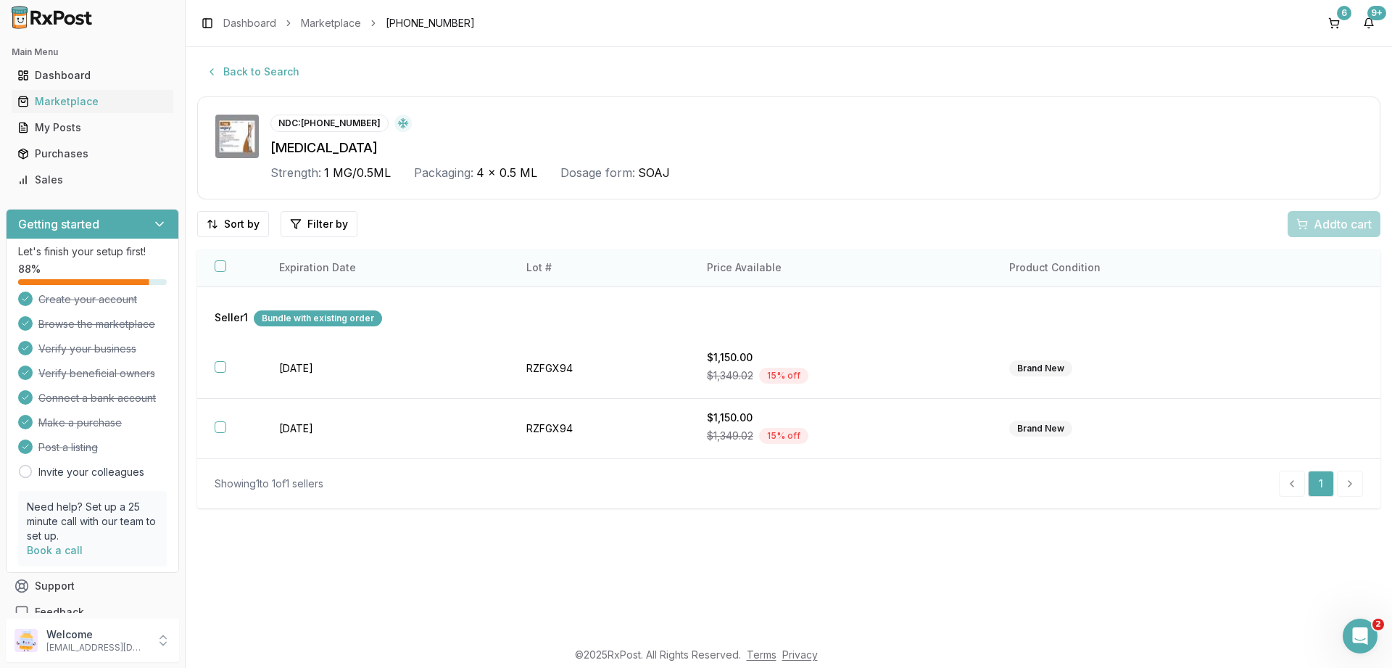
click at [218, 268] on button "button" at bounding box center [221, 266] width 12 height 12
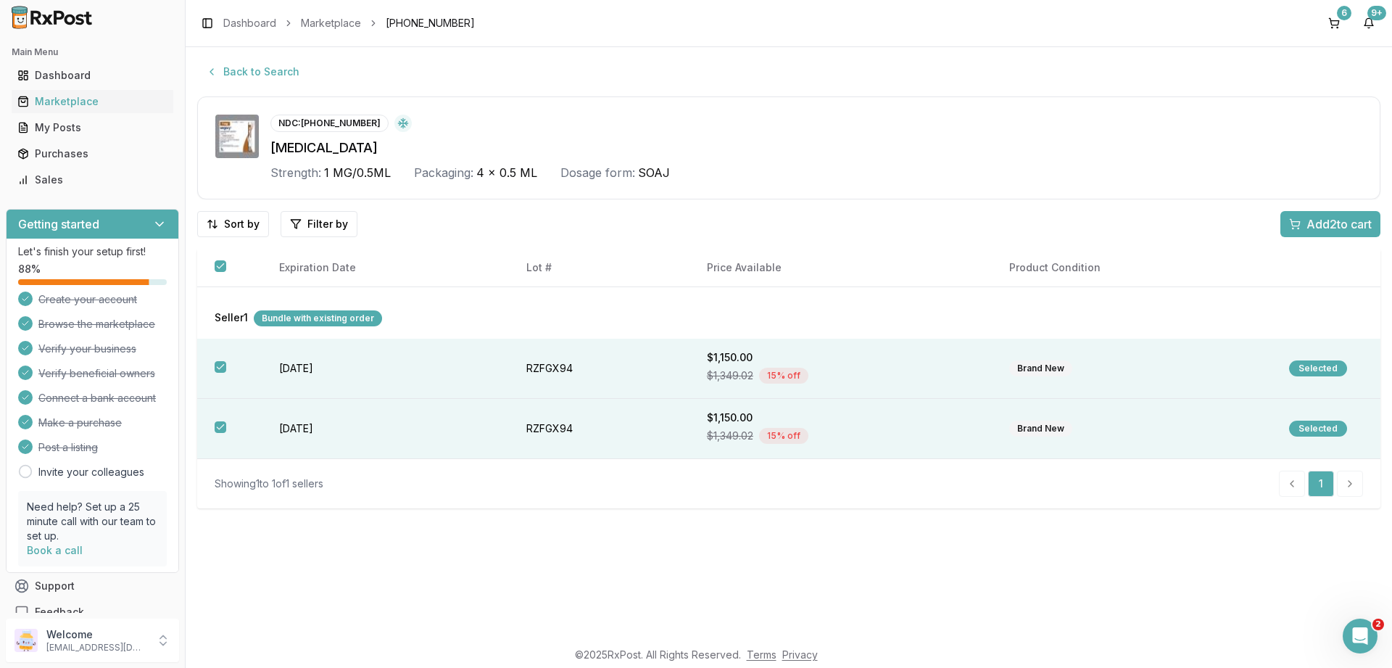
click at [1320, 227] on span "Add 2 to cart" at bounding box center [1339, 223] width 65 height 17
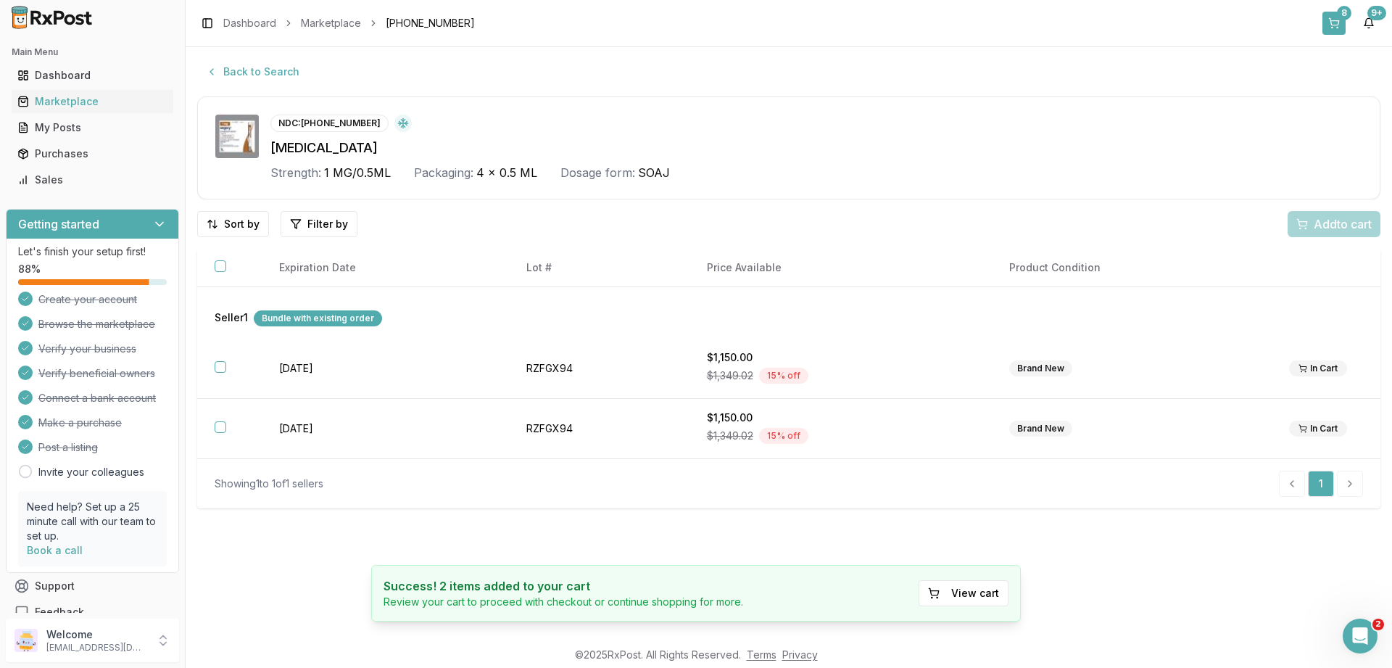
click at [1334, 16] on button "8" at bounding box center [1334, 23] width 23 height 23
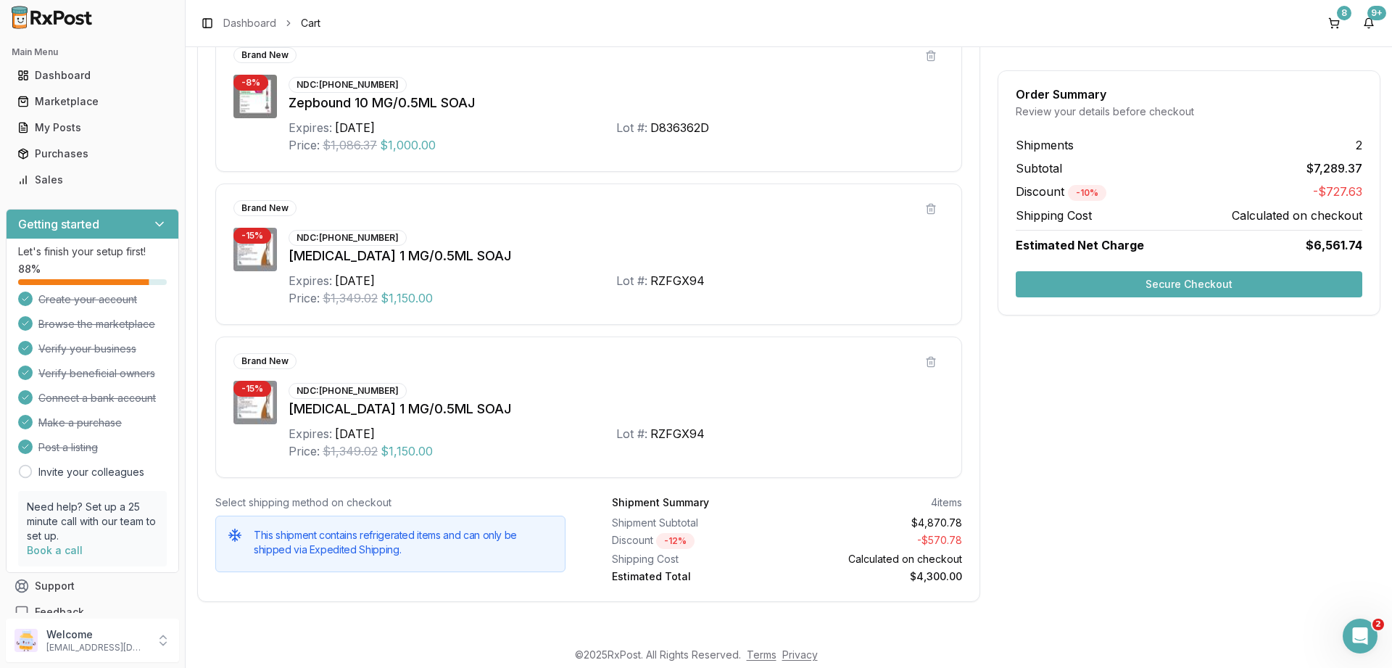
scroll to position [1310, 0]
click at [1213, 279] on button "Secure Checkout" at bounding box center [1189, 284] width 347 height 26
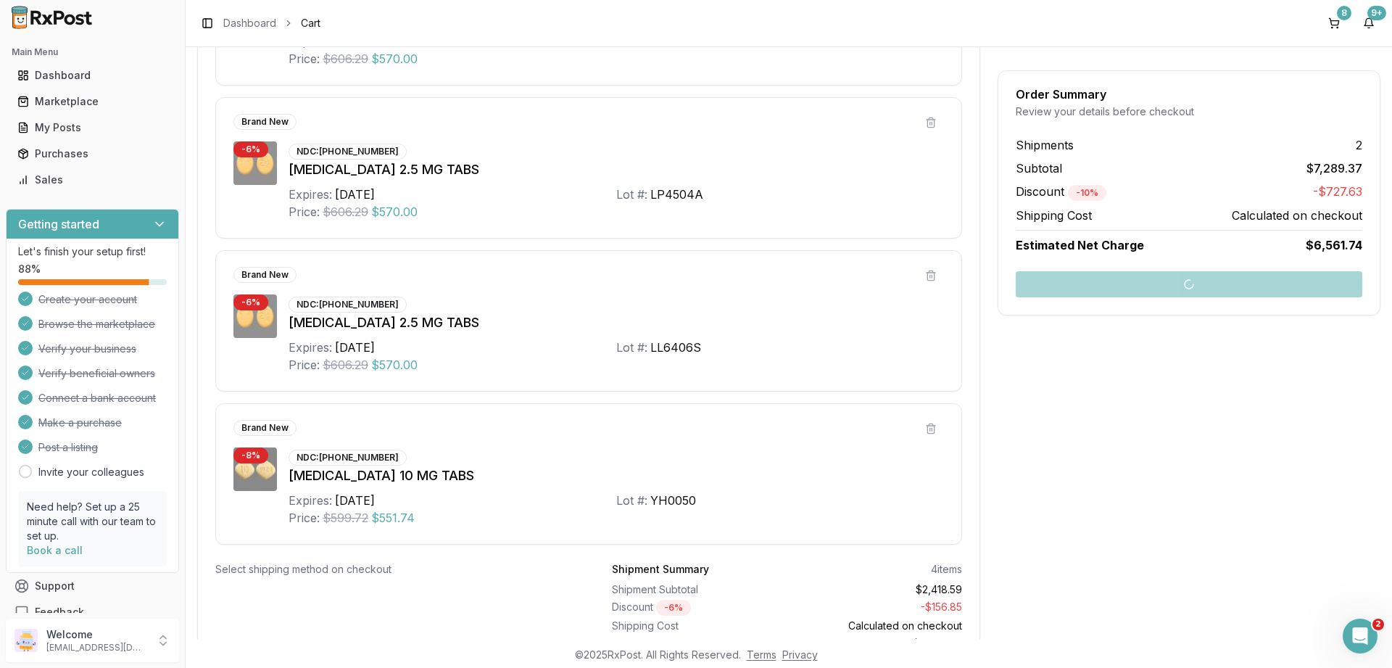
scroll to position [92, 0]
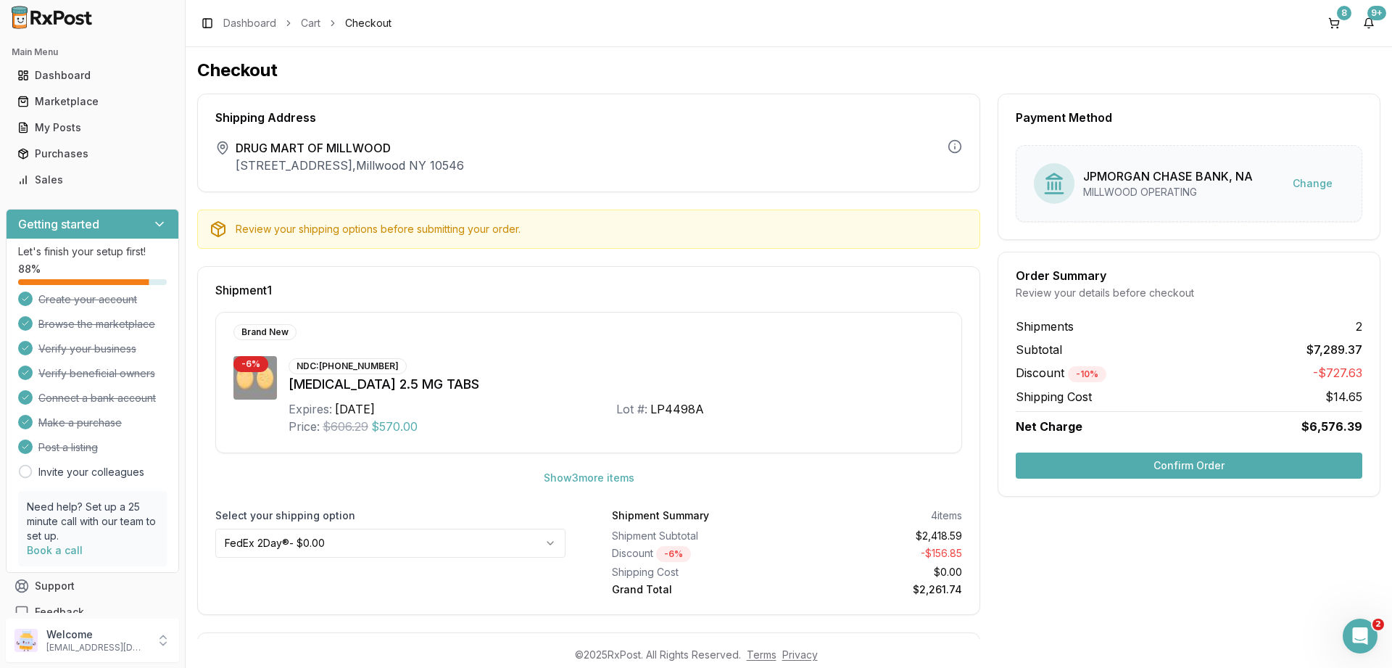
click at [1182, 460] on button "Confirm Order" at bounding box center [1189, 465] width 347 height 26
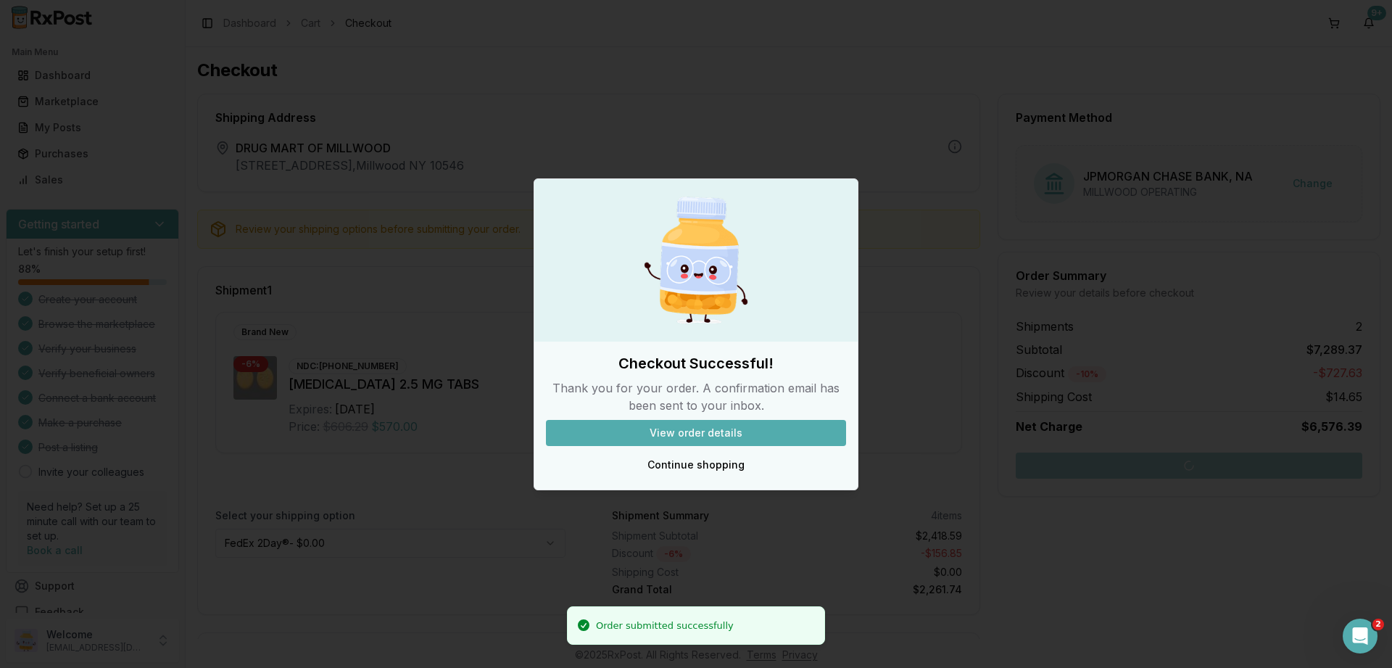
click at [690, 430] on button "View order details" at bounding box center [696, 433] width 300 height 26
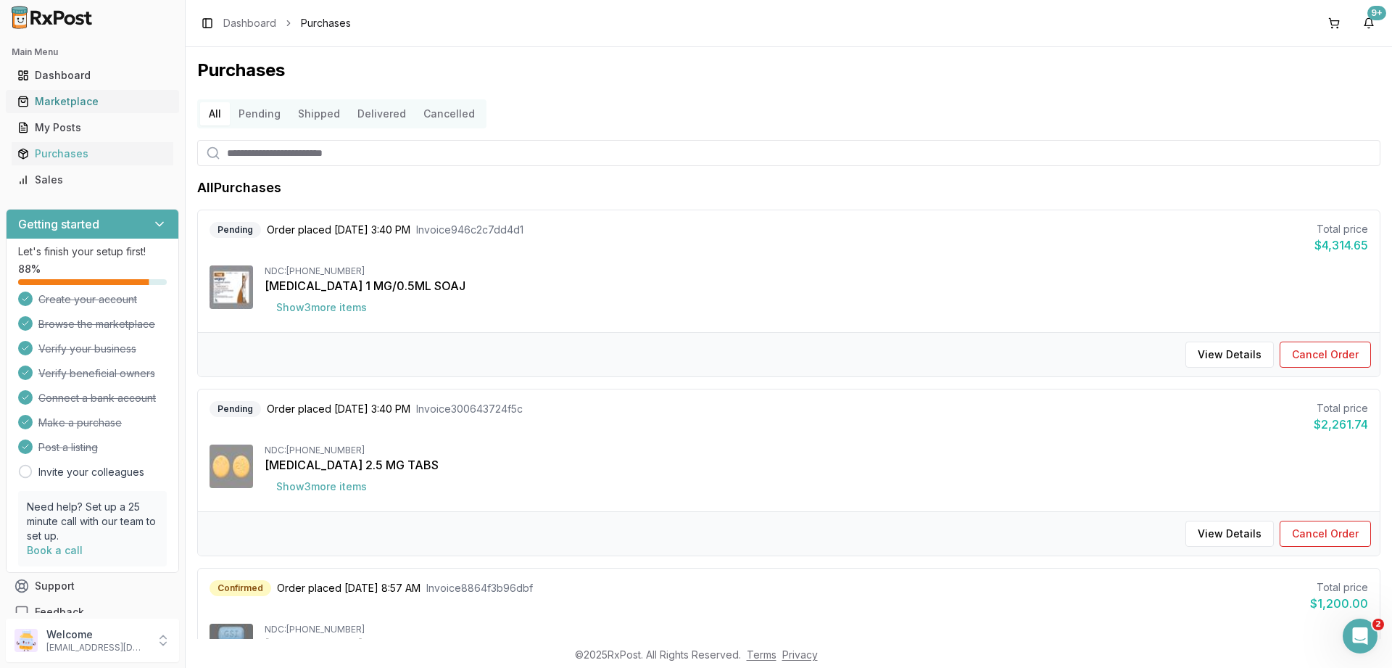
click at [72, 105] on div "Marketplace" at bounding box center [92, 101] width 150 height 15
